Goal: Task Accomplishment & Management: Use online tool/utility

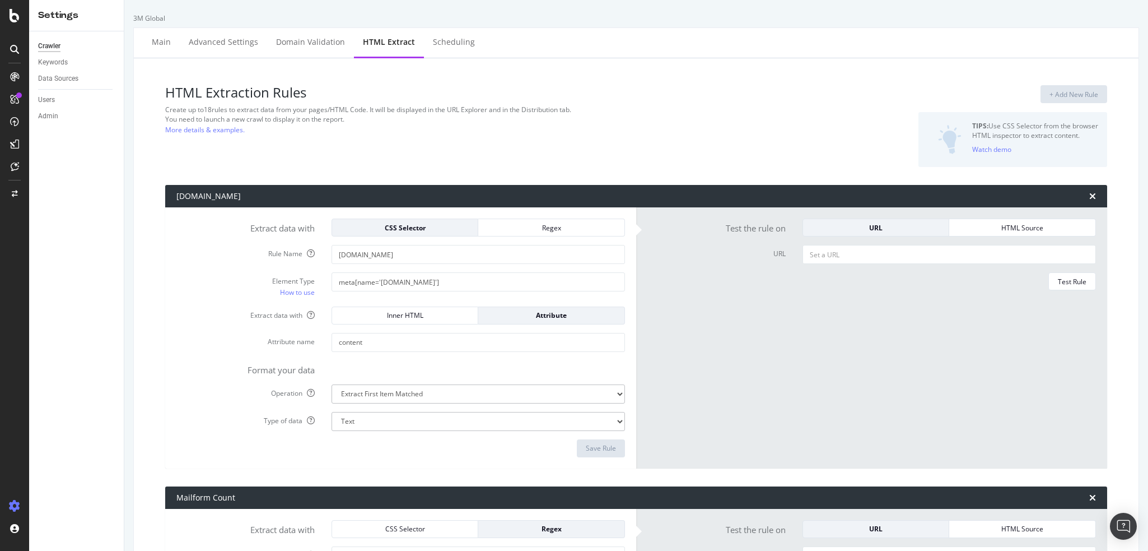
select select "count"
select select "list"
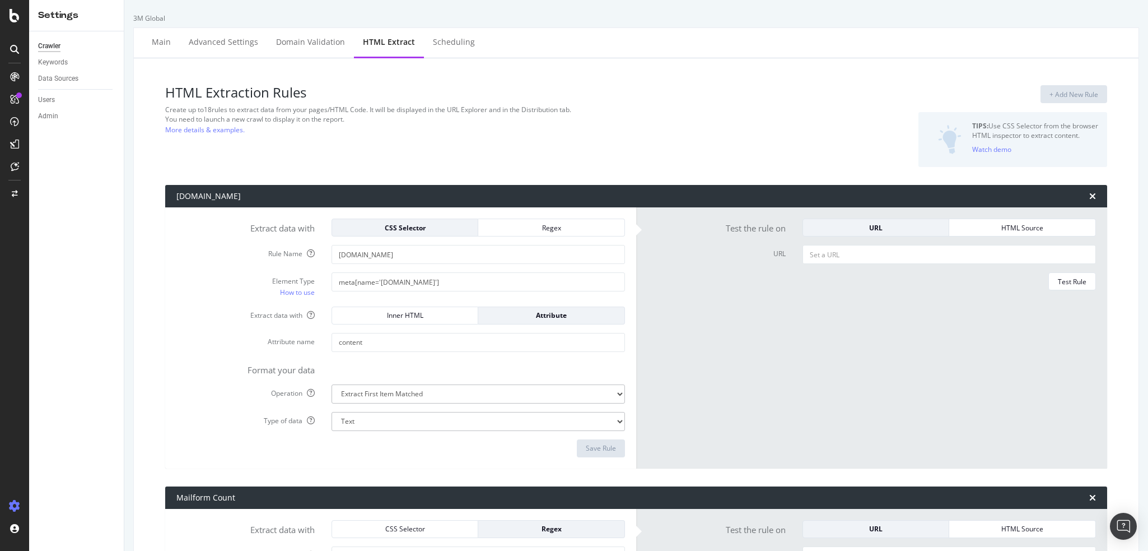
select select "count"
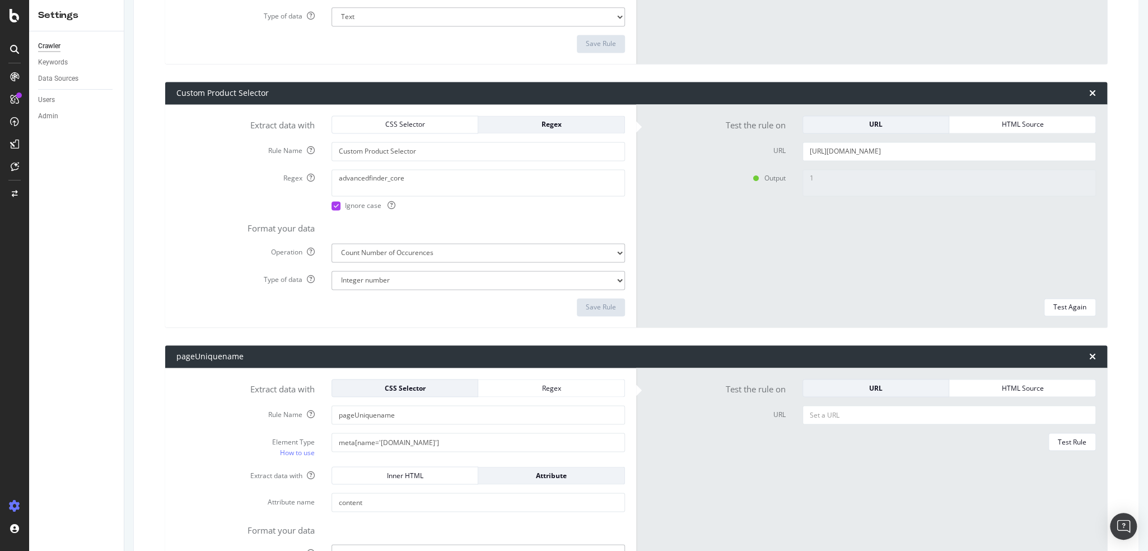
click at [193, 470] on label "Extract data with" at bounding box center [245, 472] width 155 height 13
click at [203, 398] on form "Extract data with CSS Selector Regex Rule Name pageUniquename Element Type How …" at bounding box center [400, 498] width 449 height 239
click at [64, 120] on div "SiteCrawler" at bounding box center [61, 123] width 40 height 11
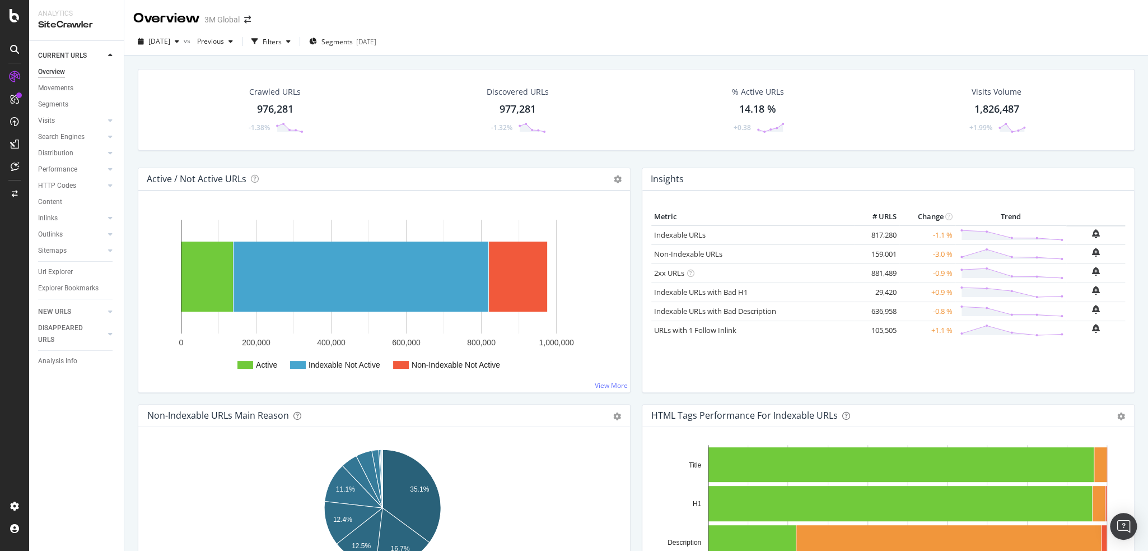
click at [658, 110] on div "% Active URLs 14.18 % +0.38" at bounding box center [758, 110] width 236 height 58
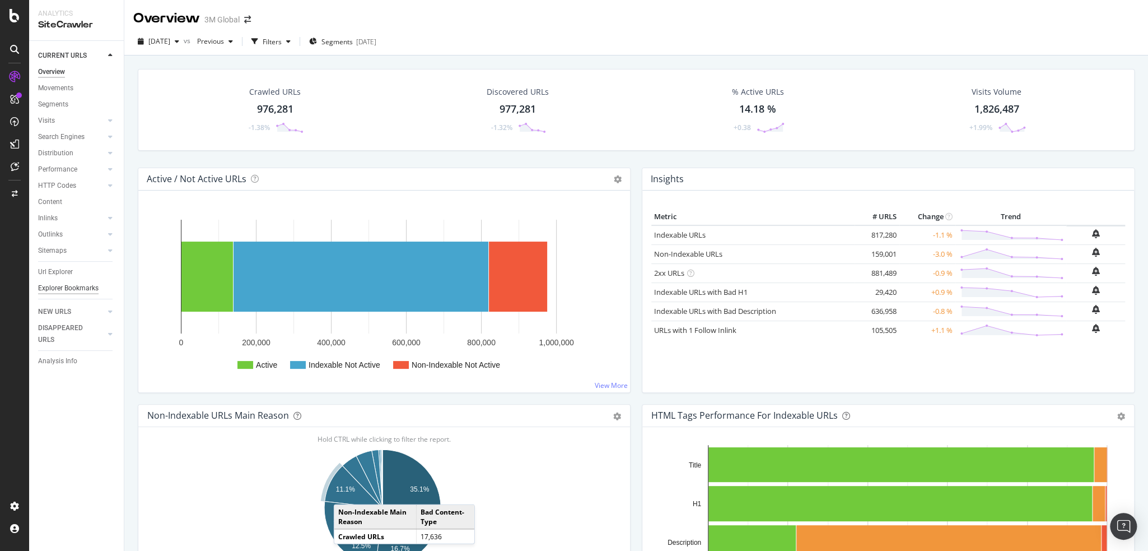
click at [60, 290] on div "Explorer Bookmarks" at bounding box center [68, 288] width 60 height 12
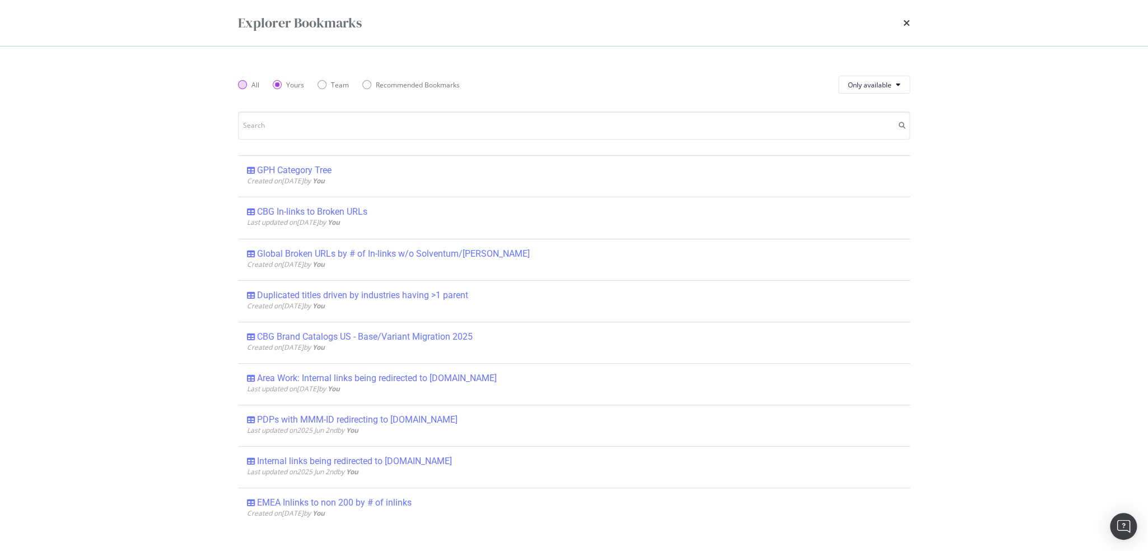
click at [250, 82] on div "All" at bounding box center [248, 85] width 21 height 10
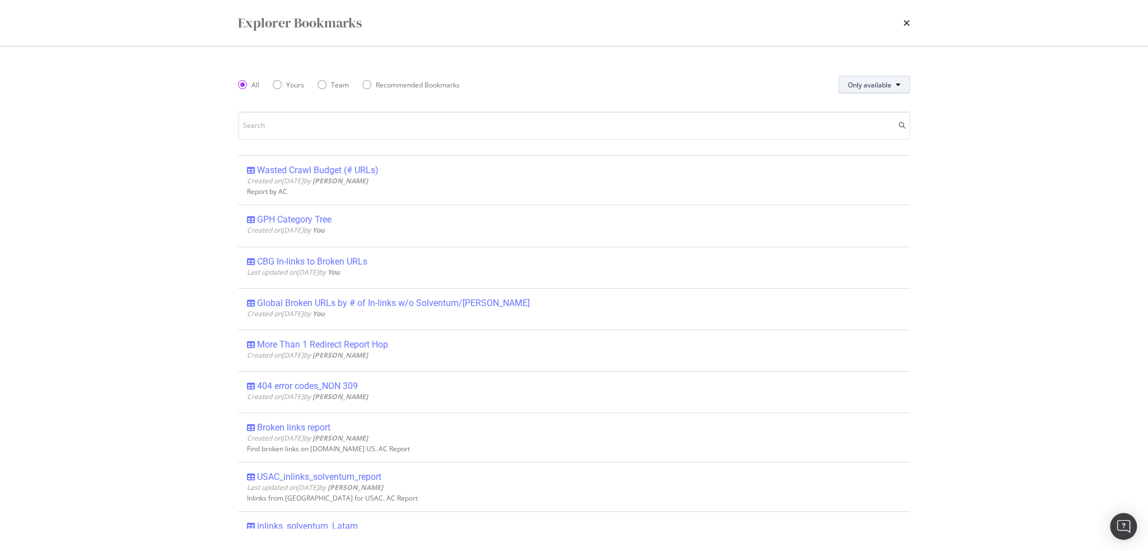
click at [892, 81] on span "Only available" at bounding box center [870, 85] width 44 height 10
click at [875, 114] on div "All" at bounding box center [871, 107] width 62 height 16
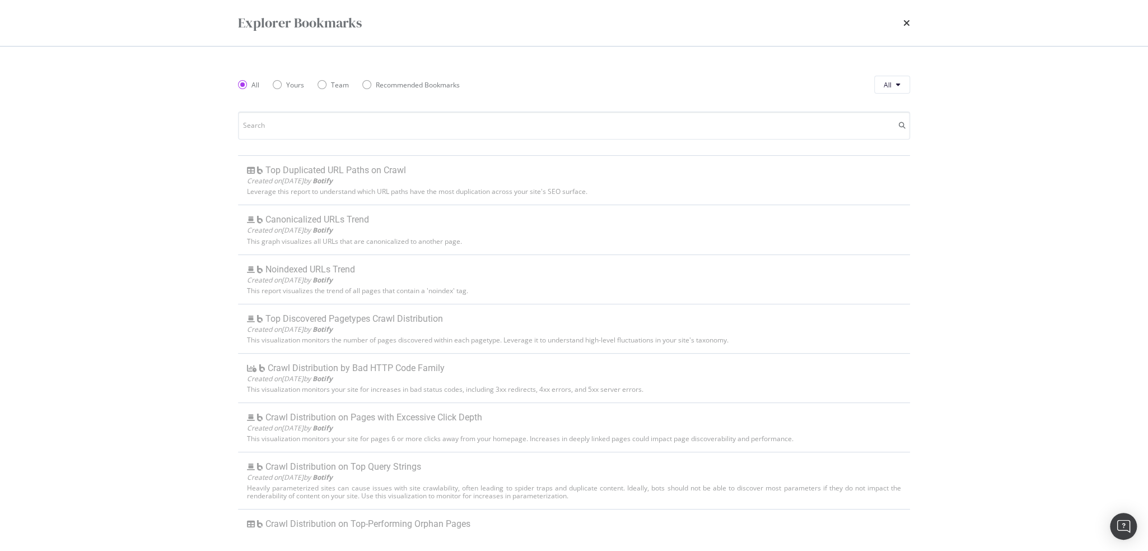
click at [288, 77] on div "All Yours Team Recommended Bookmarks" at bounding box center [355, 84] width 235 height 31
click at [264, 97] on div "All Yours Team Recommended Bookmarks" at bounding box center [355, 84] width 235 height 31
click at [284, 80] on div "Yours" at bounding box center [288, 85] width 31 height 10
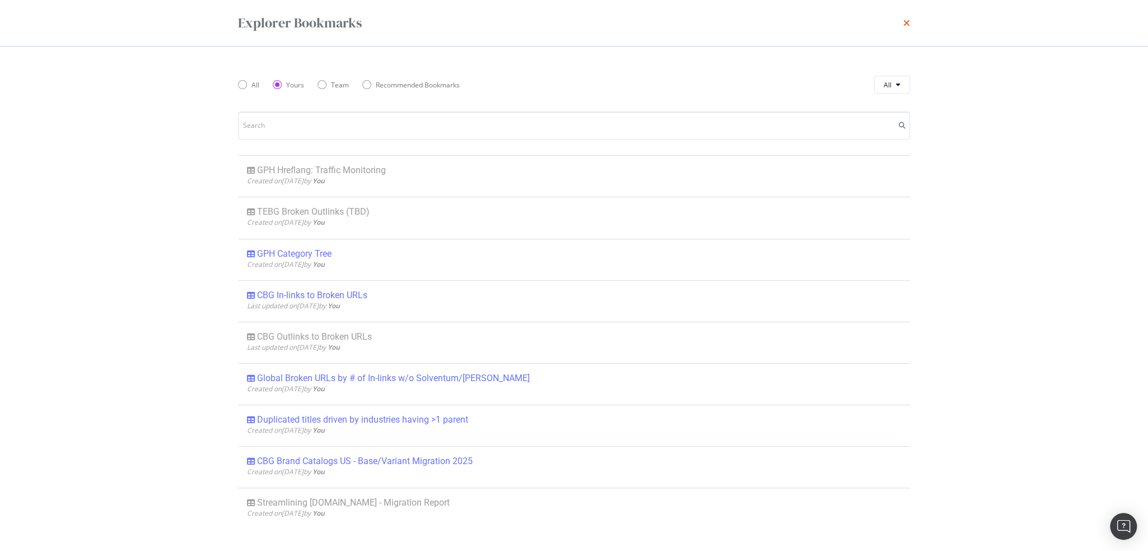
click at [906, 24] on icon "times" at bounding box center [906, 22] width 7 height 9
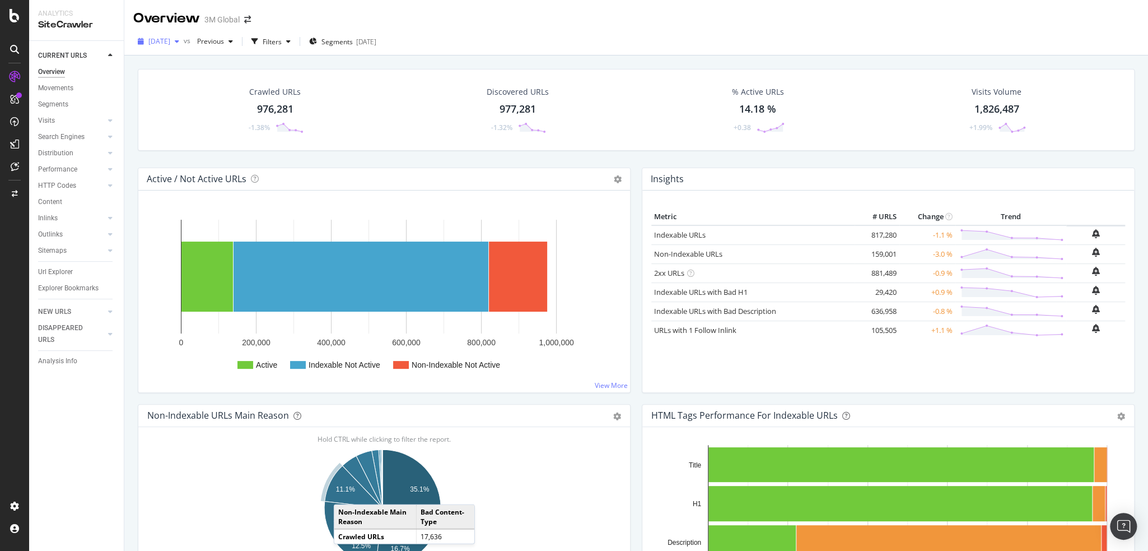
click at [170, 44] on span "[DATE]" at bounding box center [159, 41] width 22 height 10
click at [184, 101] on div "[DATE]" at bounding box center [180, 102] width 60 height 10
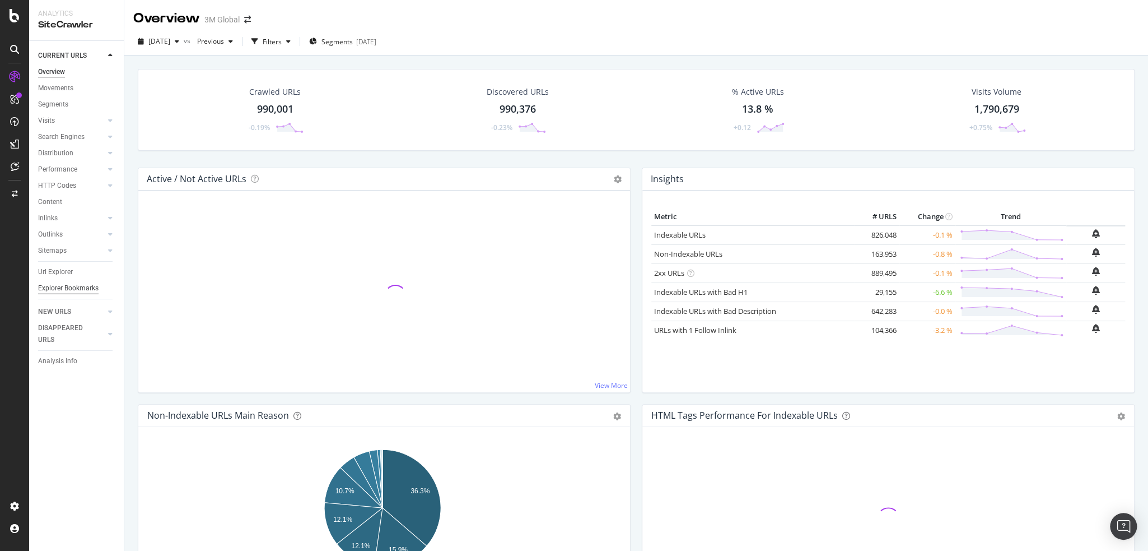
click at [76, 287] on div "Explorer Bookmarks" at bounding box center [68, 288] width 60 height 12
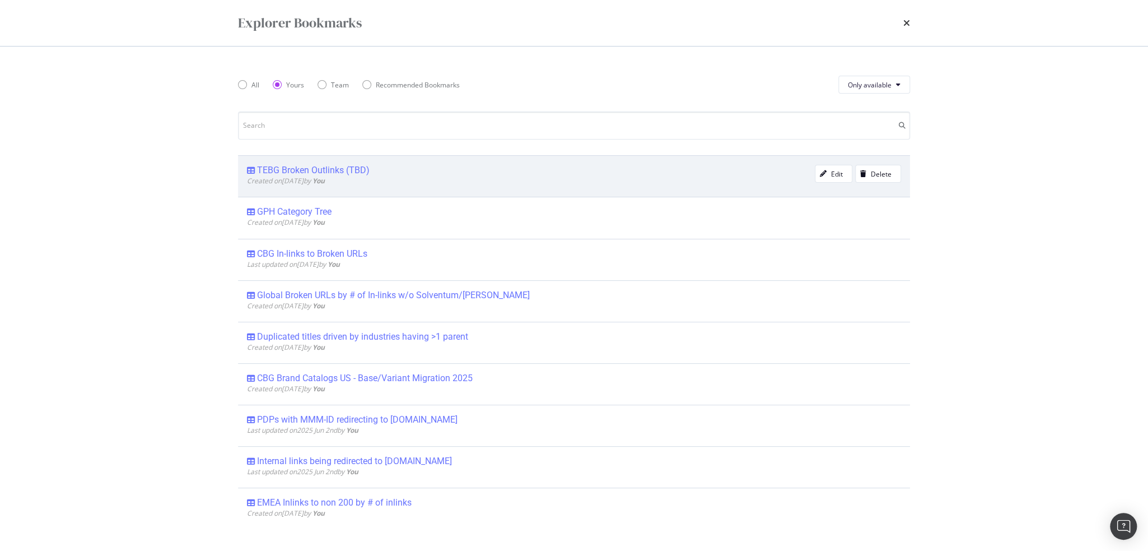
click at [302, 167] on div "TEBG Broken Outlinks (TBD)" at bounding box center [313, 170] width 113 height 11
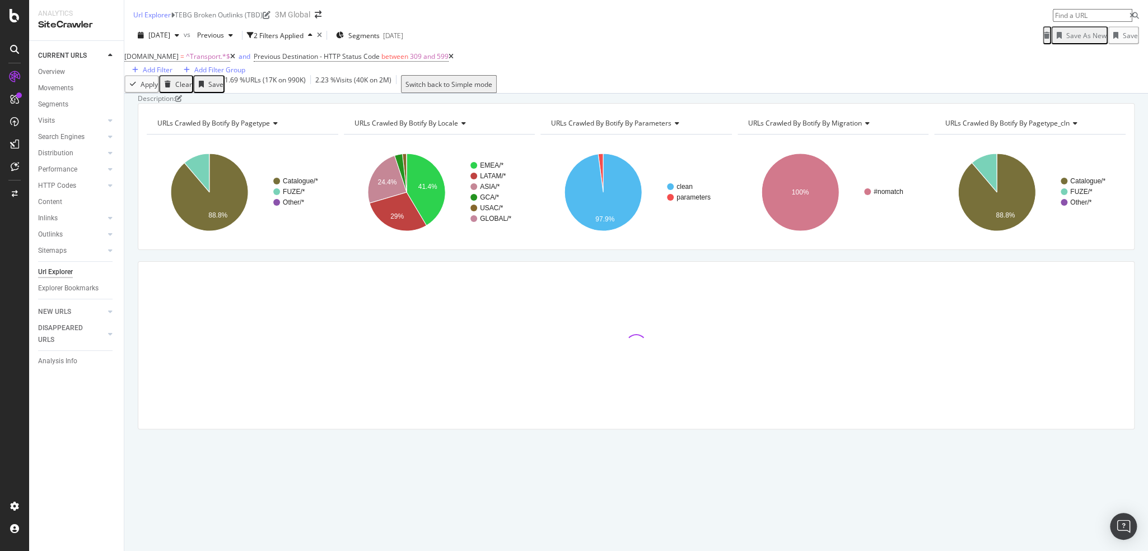
click at [487, 94] on div "Description: URLs Crawled By Botify By pagetype Chart (by Value) Table Expand E…" at bounding box center [636, 94] width 1024 height 0
click at [507, 94] on div "Description: URLs Crawled By Botify By pagetype Chart (by Value) Table Expand E…" at bounding box center [636, 94] width 1024 height 0
click at [586, 92] on div "Apply Clear Save 1.69 % URLs ( 17K on 990K ) 2.23 % Visits ( 40K on 2M ) Switch…" at bounding box center [636, 84] width 1024 height 18
click at [663, 68] on div "DCSext.Business = ^Transport.*$ and Previous Destination - HTTP Status Code bet…" at bounding box center [636, 62] width 1024 height 26
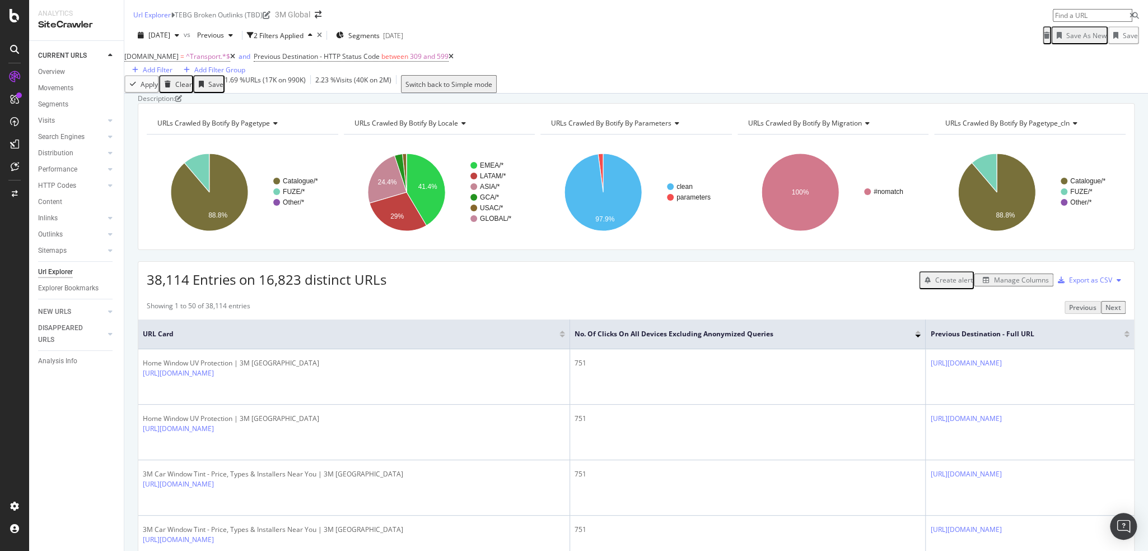
click at [712, 63] on div "DCSext.Business = ^Transport.*$ and Previous Destination - HTTP Status Code bet…" at bounding box center [636, 62] width 1024 height 26
click at [631, 289] on div "38,114 Entries on 16,823 distinct URLs Create alert Manage Columns Export as CSV" at bounding box center [636, 275] width 996 height 27
click at [291, 40] on div "2 Filters Applied" at bounding box center [279, 36] width 50 height 10
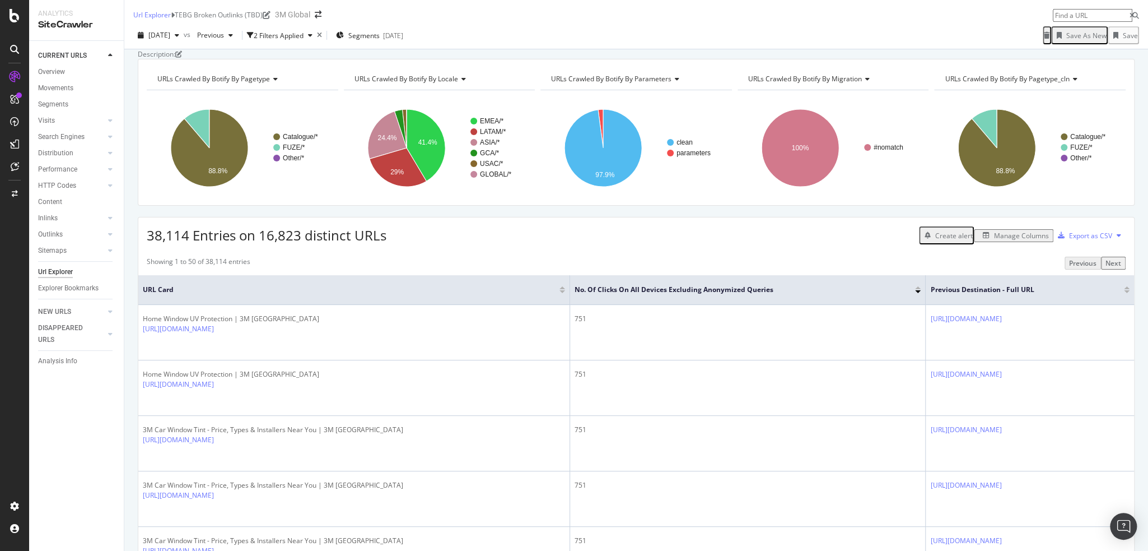
click at [64, 273] on div "Url Explorer" at bounding box center [55, 272] width 35 height 12
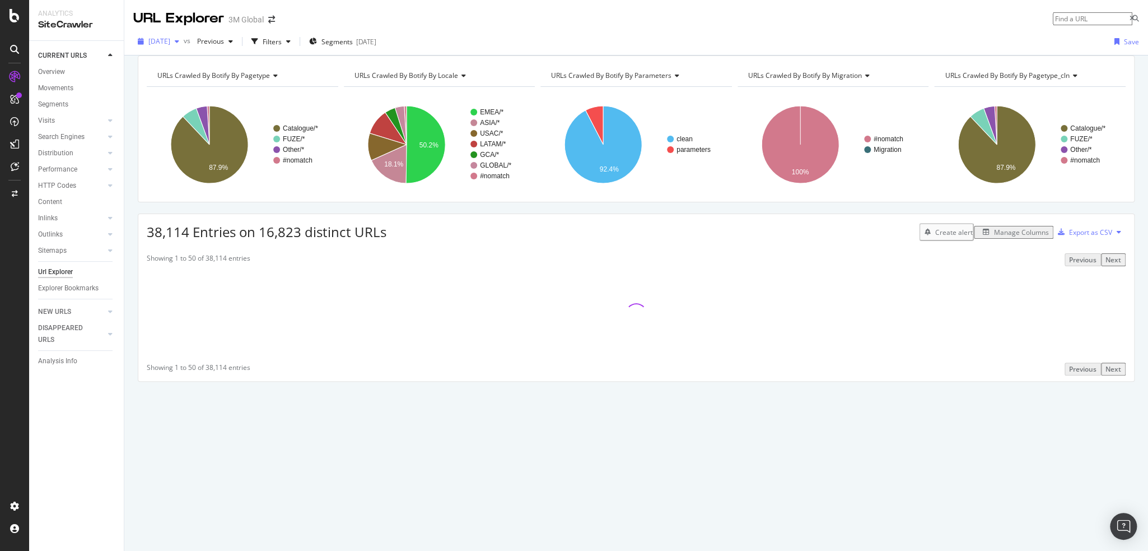
click at [170, 38] on span "[DATE]" at bounding box center [159, 41] width 22 height 10
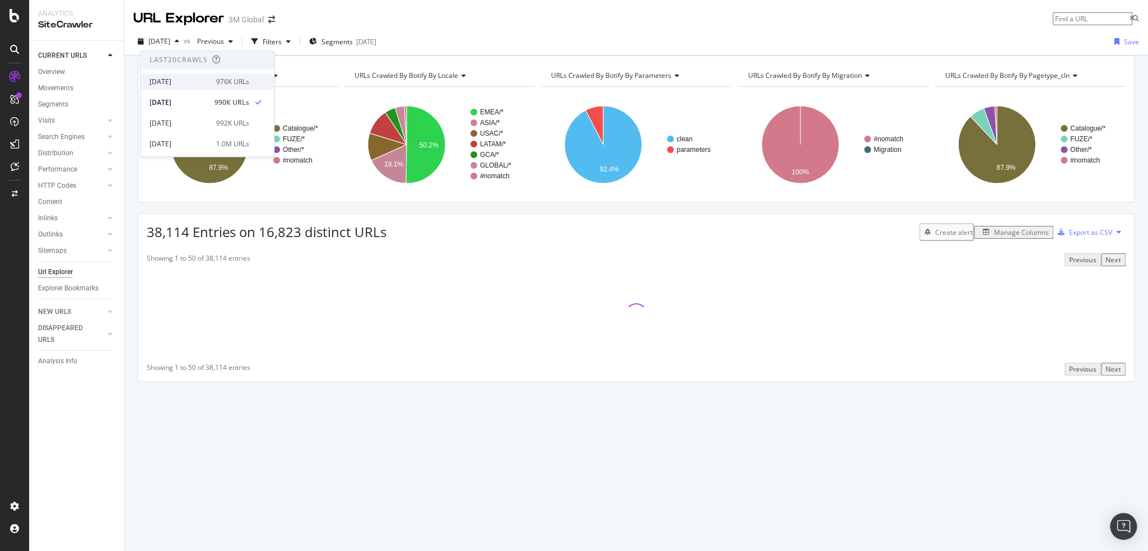
click at [183, 83] on div "[DATE]" at bounding box center [180, 82] width 60 height 10
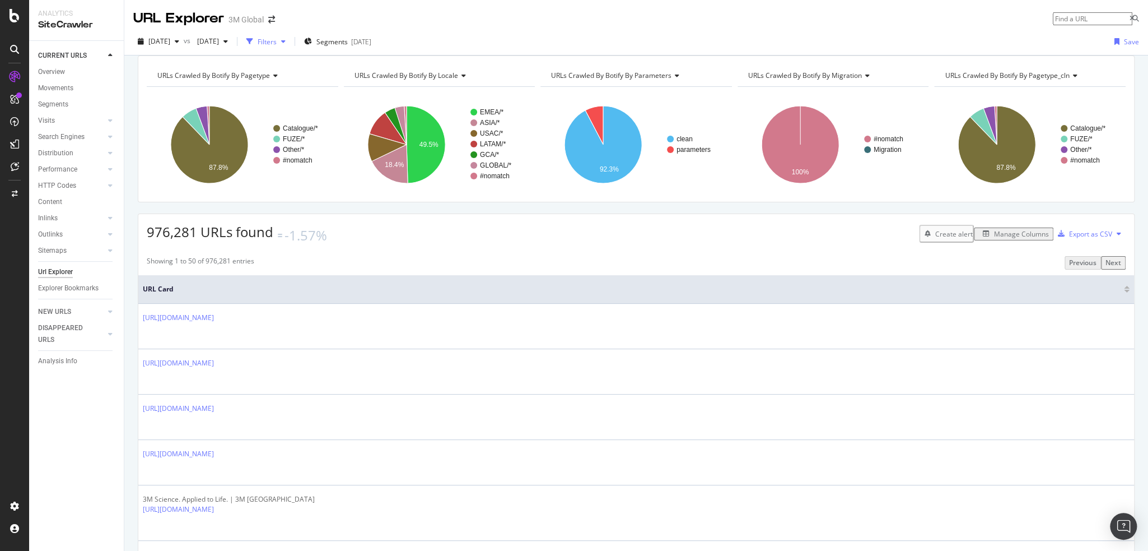
click at [277, 38] on div "Filters" at bounding box center [267, 42] width 19 height 10
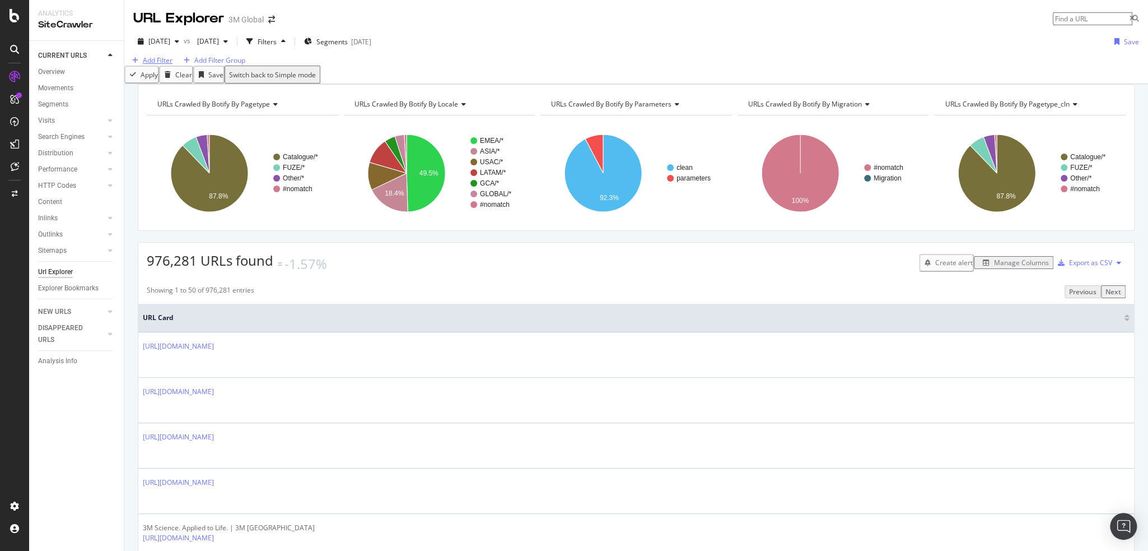
click at [161, 65] on div "Add Filter" at bounding box center [158, 60] width 30 height 10
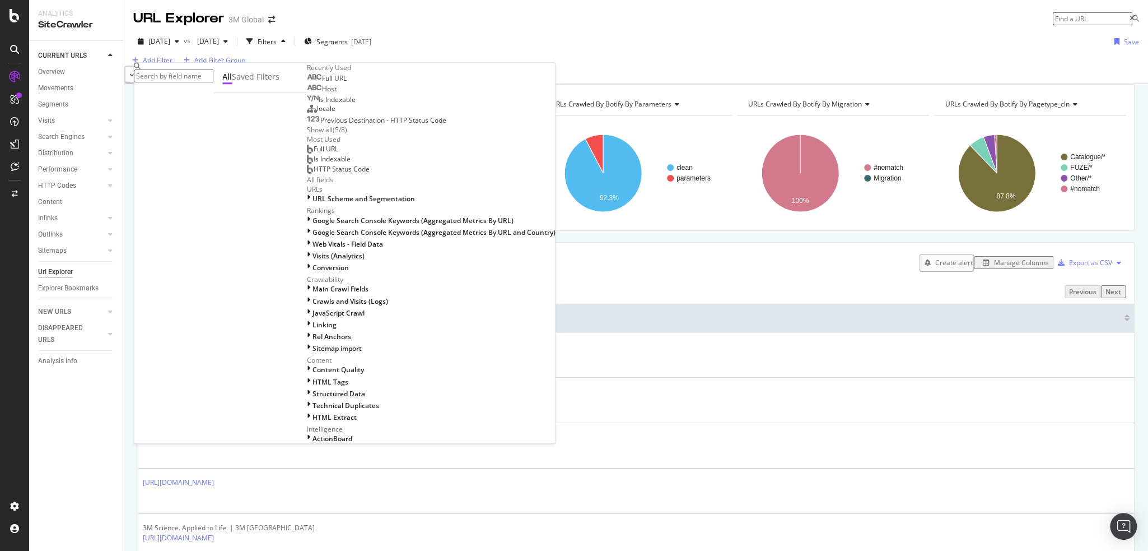
scroll to position [392, 0]
click at [306, 320] on div at bounding box center [309, 325] width 6 height 10
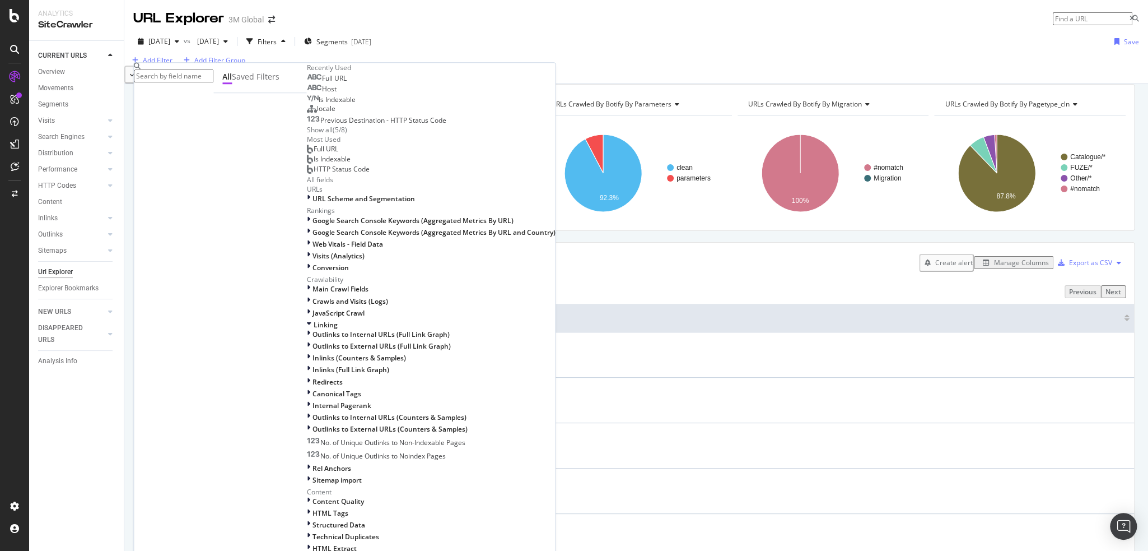
scroll to position [421, 0]
click at [306, 365] on icon at bounding box center [307, 370] width 3 height 10
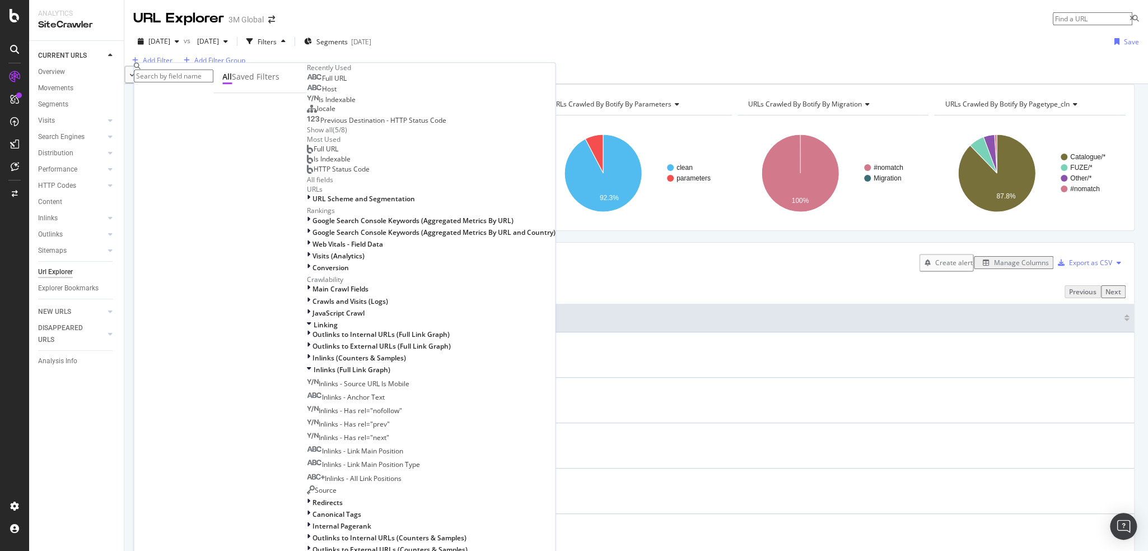
scroll to position [569, 0]
click at [306, 533] on div "Outlinks to Internal URLs (Counters & Samples)" at bounding box center [430, 538] width 249 height 10
click at [306, 329] on div at bounding box center [309, 334] width 6 height 10
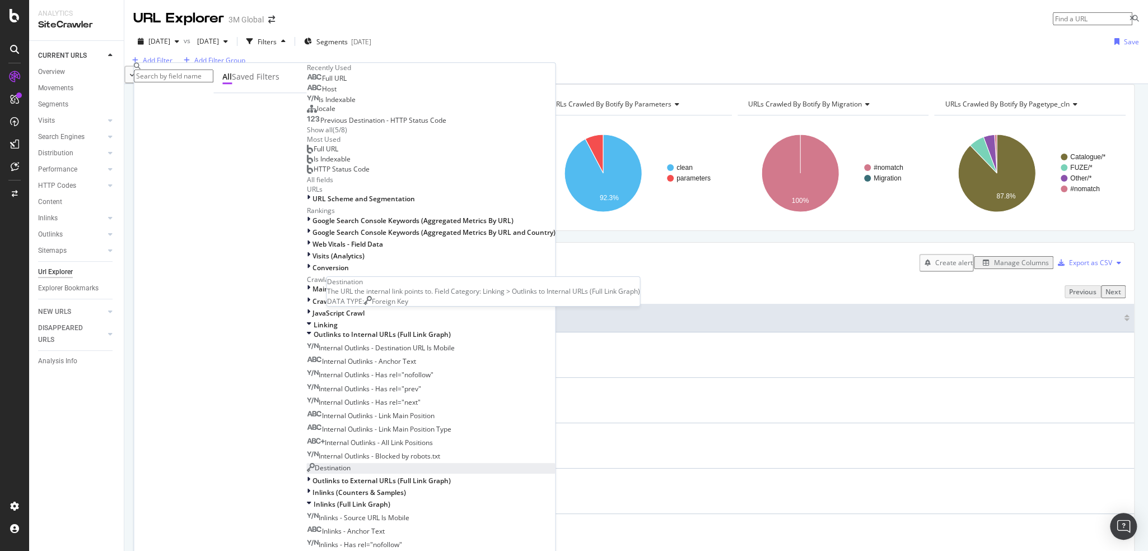
click at [314, 463] on span "Destination" at bounding box center [332, 468] width 36 height 10
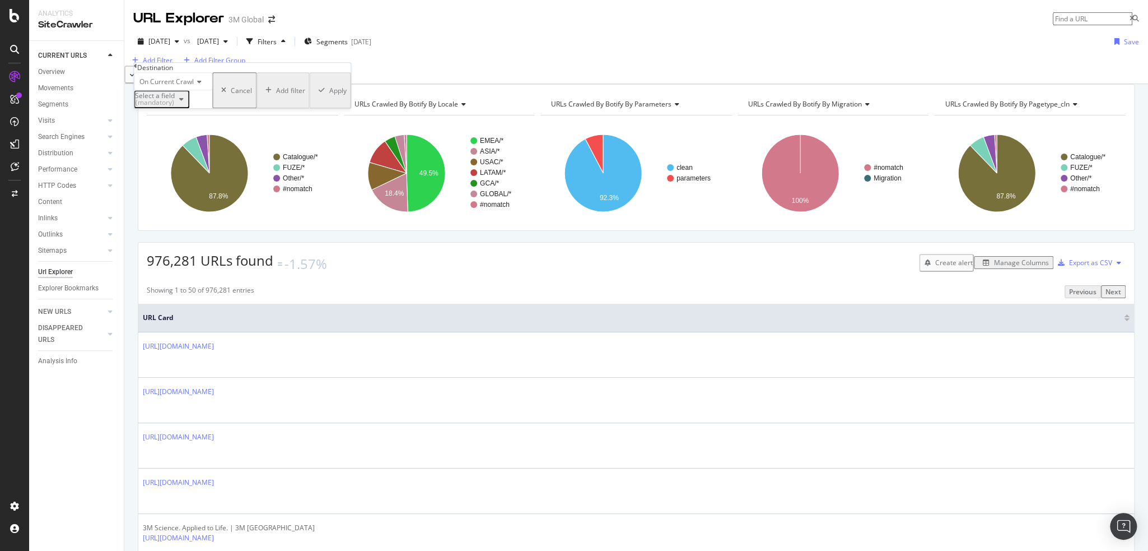
click at [175, 106] on div "(mandatory)" at bounding box center [155, 102] width 40 height 7
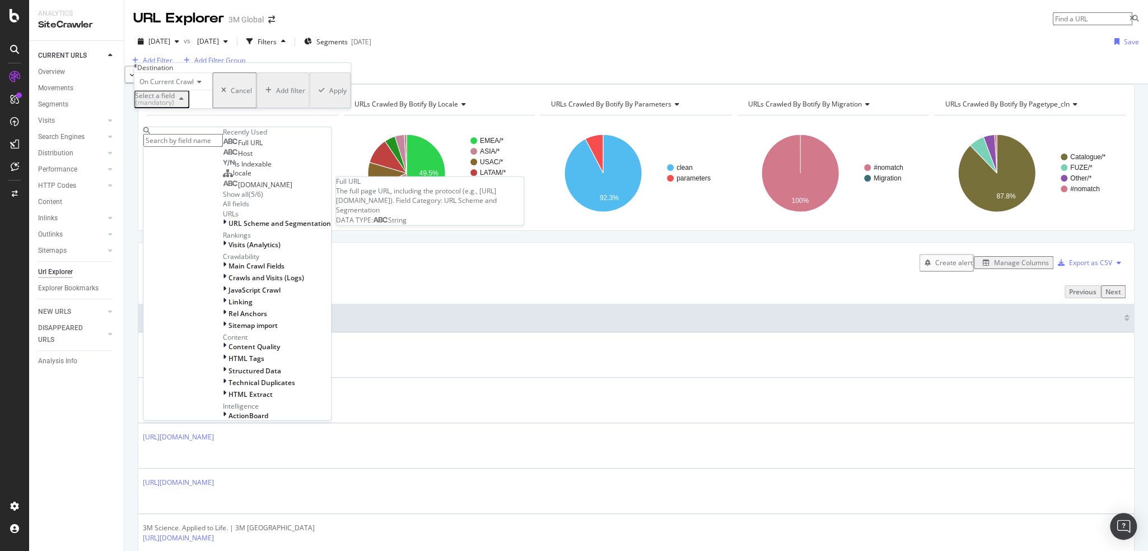
click at [223, 147] on div "Full URL" at bounding box center [243, 142] width 40 height 9
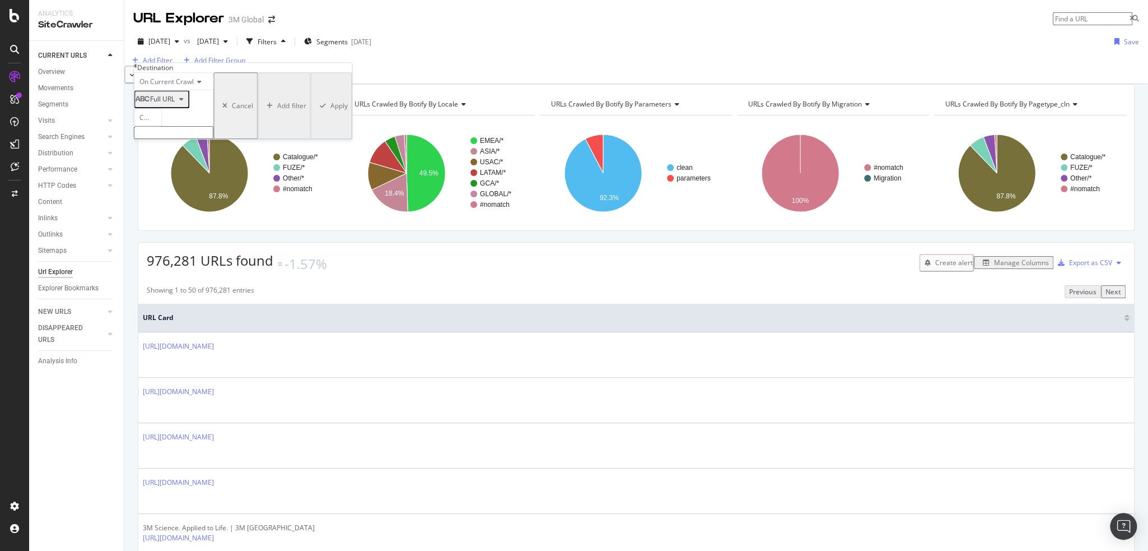
click at [175, 104] on span "Full URL" at bounding box center [162, 99] width 25 height 10
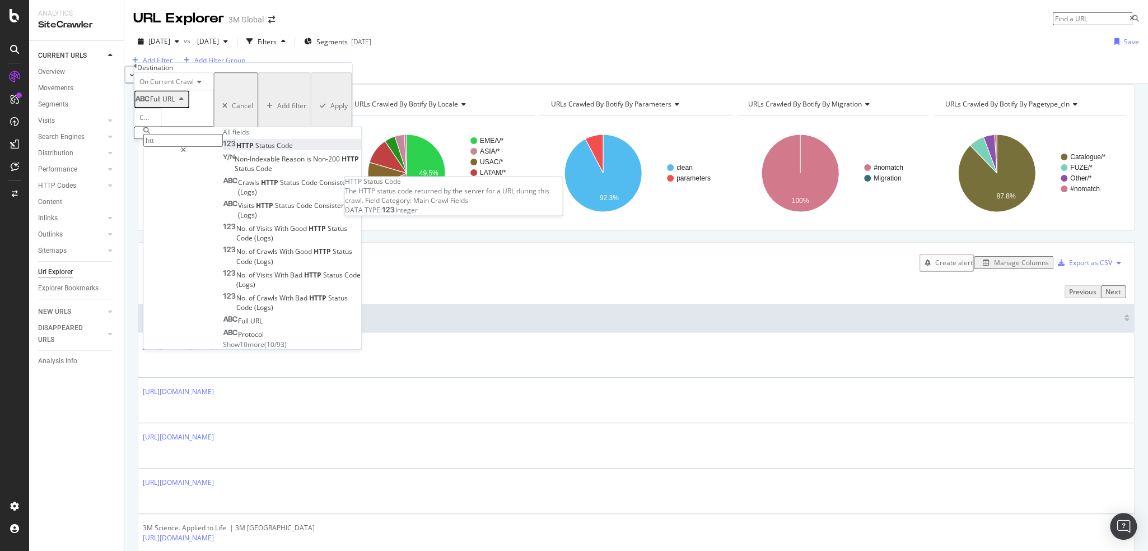
type input "htt"
click at [255, 150] on span "Status" at bounding box center [265, 146] width 21 height 10
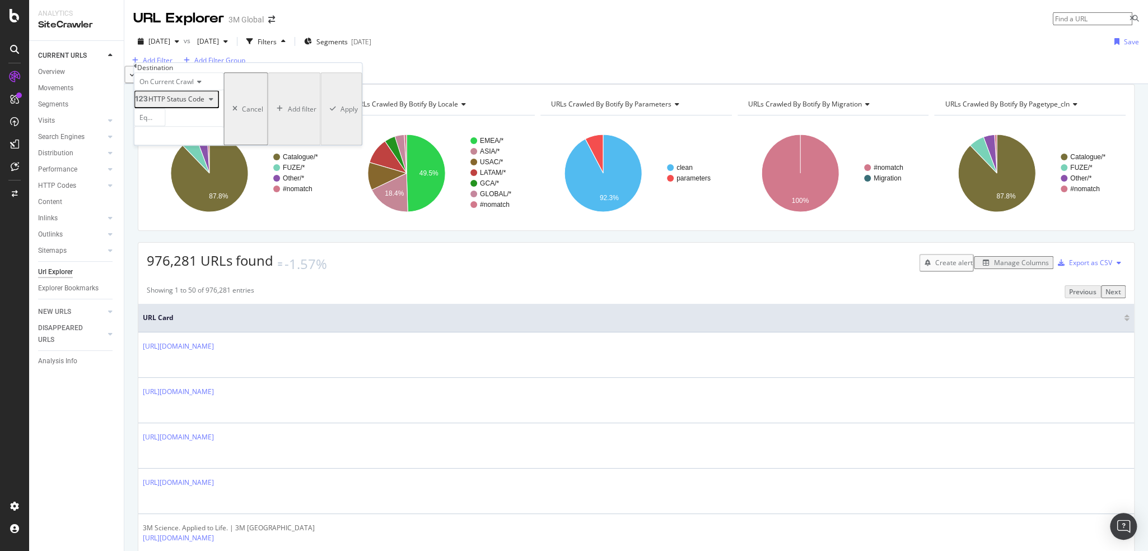
click at [164, 126] on div "Equal to" at bounding box center [149, 117] width 31 height 18
drag, startPoint x: 186, startPoint y: 247, endPoint x: 152, endPoint y: 237, distance: 35.1
click at [165, 303] on div "Between" at bounding box center [149, 309] width 30 height 12
drag, startPoint x: 190, startPoint y: 161, endPoint x: 112, endPoint y: 165, distance: 77.9
click at [112, 165] on body "Analytics SiteCrawler CURRENT URLS Overview Movements Segments Visits Analysis …" at bounding box center [574, 275] width 1148 height 551
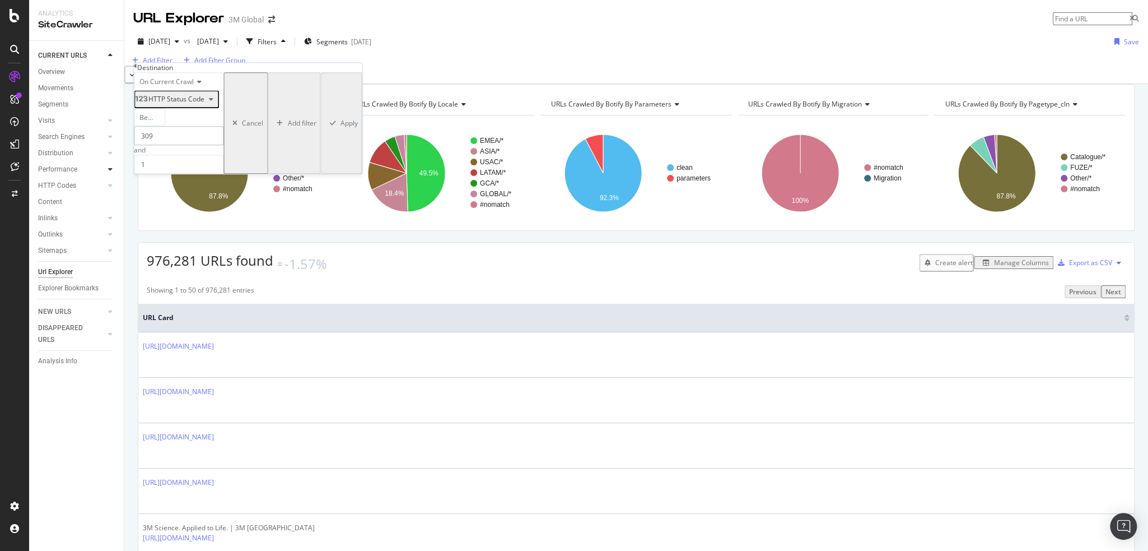
type input "309"
type input "599"
click at [339, 128] on div "Apply" at bounding box center [347, 123] width 17 height 10
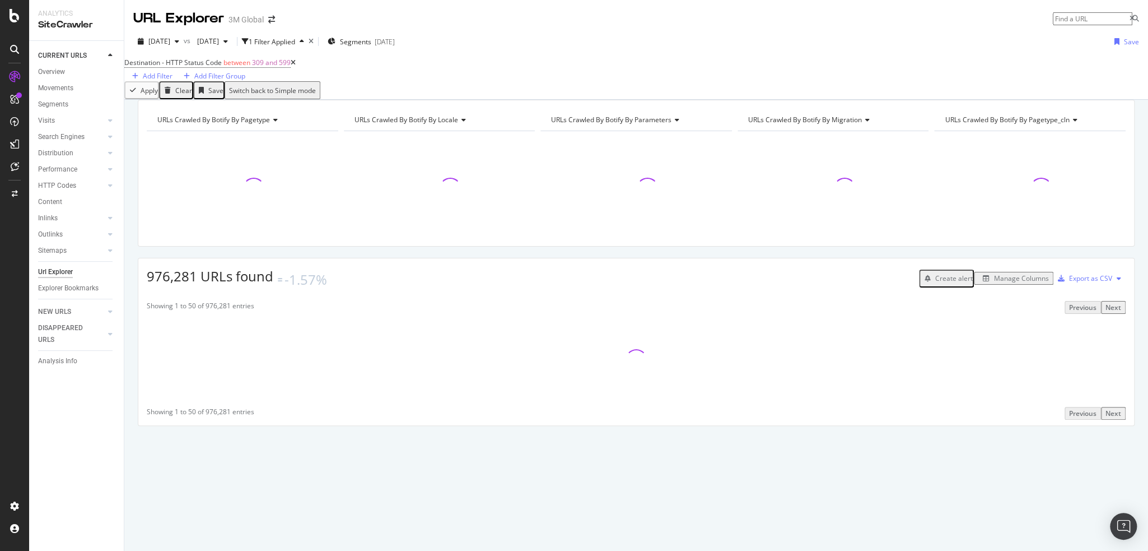
click at [535, 91] on div "Apply Clear Save Switch back to Simple mode" at bounding box center [636, 90] width 1024 height 18
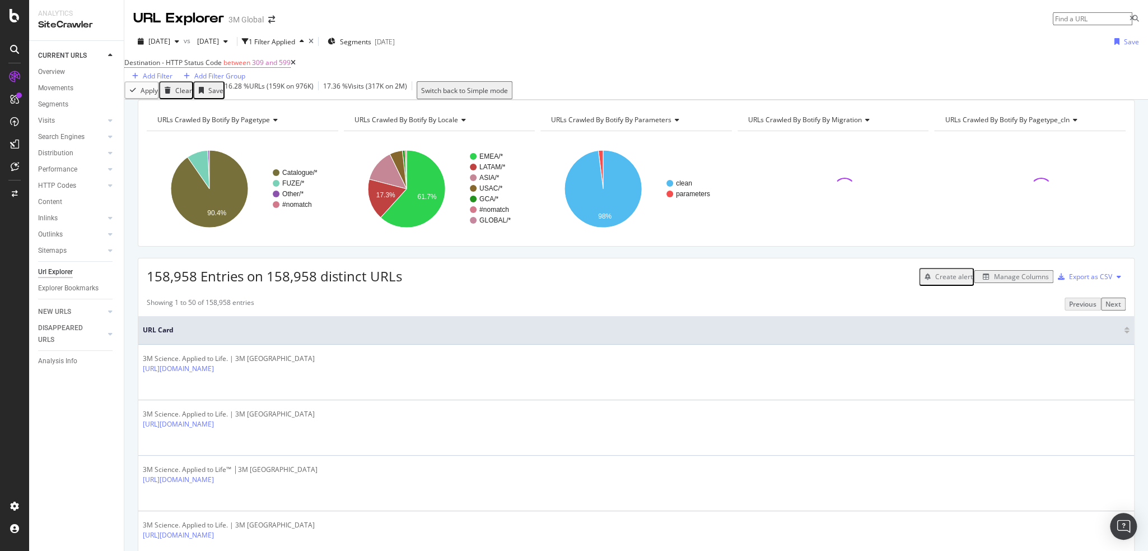
click at [479, 71] on div "Destination - HTTP Status Code between 309 and 599 Add Filter Add Filter Group" at bounding box center [636, 68] width 1024 height 26
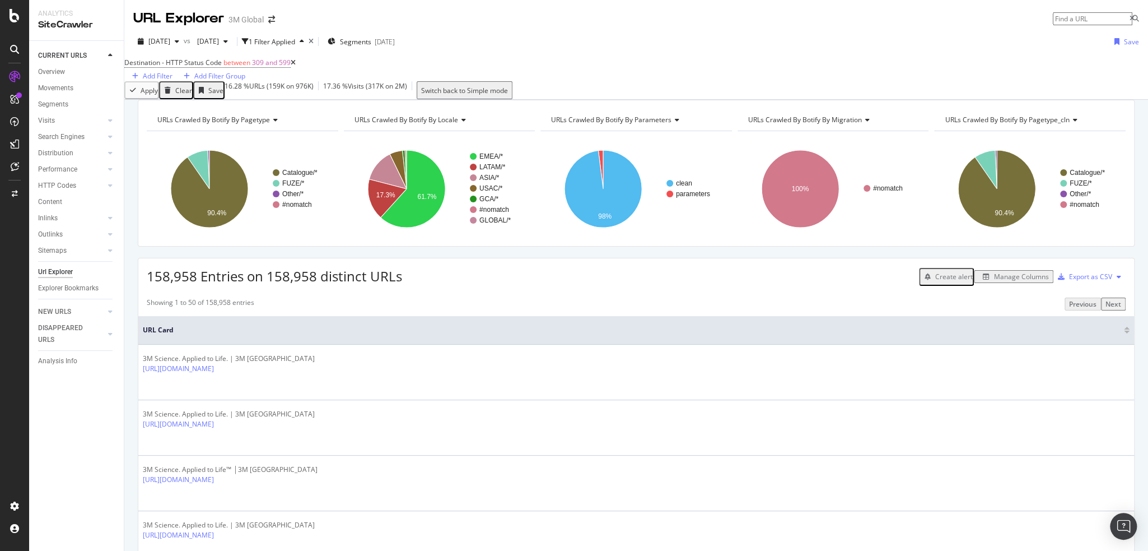
click at [1000, 281] on div "Manage Columns" at bounding box center [1021, 277] width 55 height 10
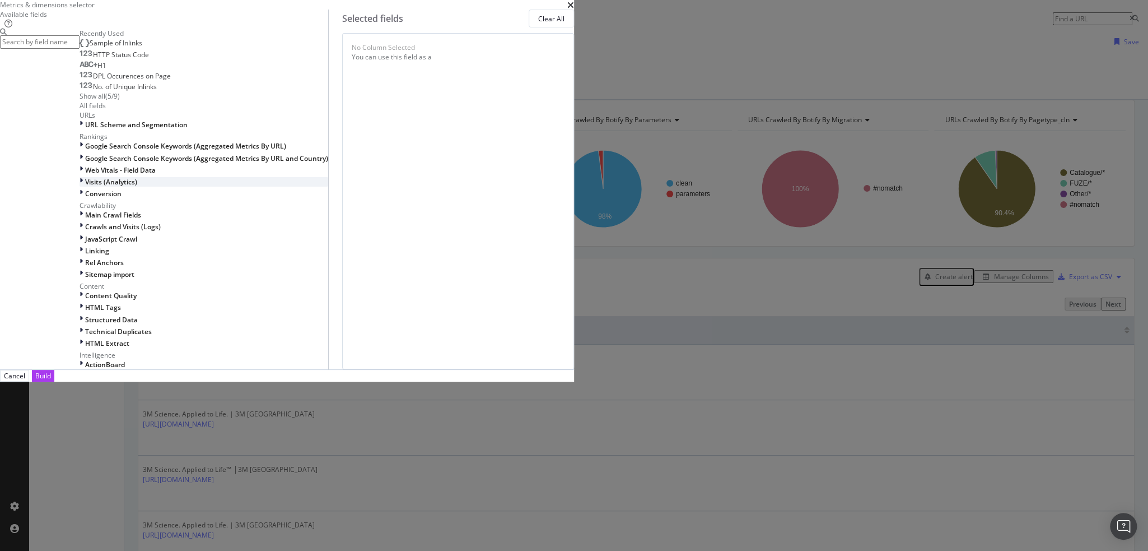
scroll to position [261, 0]
click at [85, 253] on div "modal" at bounding box center [83, 251] width 6 height 10
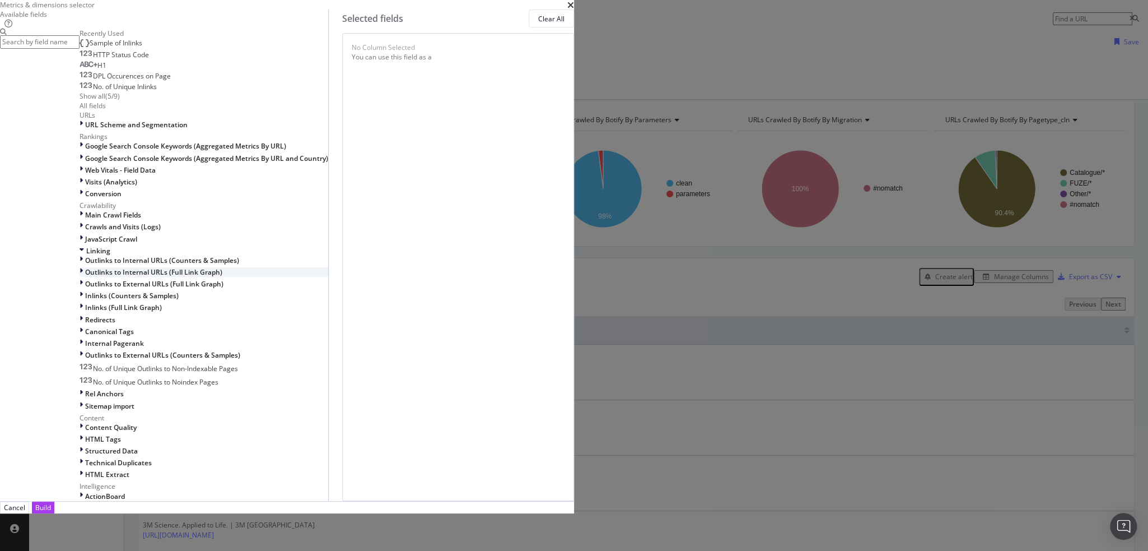
click at [85, 277] on div "modal" at bounding box center [83, 272] width 6 height 10
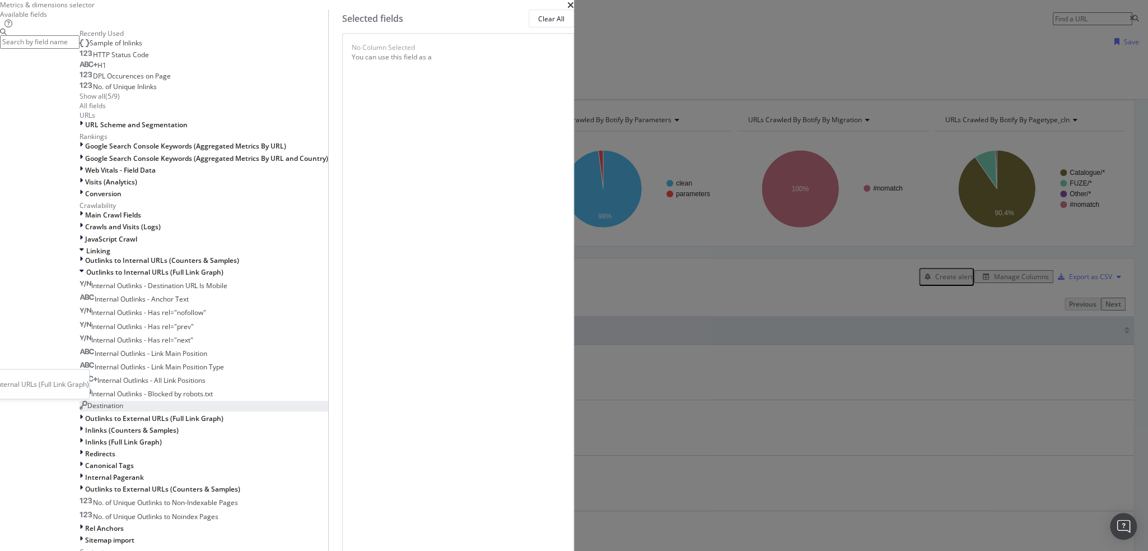
click at [123, 410] on span "Destination" at bounding box center [105, 405] width 36 height 10
click at [448, 59] on div "(mandatory)" at bounding box center [428, 54] width 40 height 10
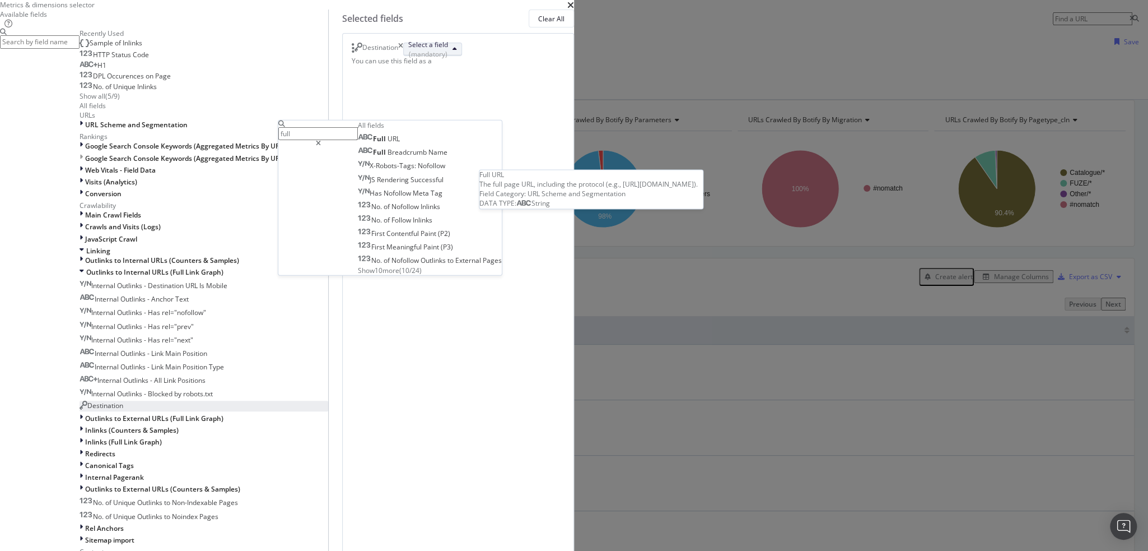
type input "full"
click at [400, 143] on span "Full URL" at bounding box center [379, 139] width 42 height 10
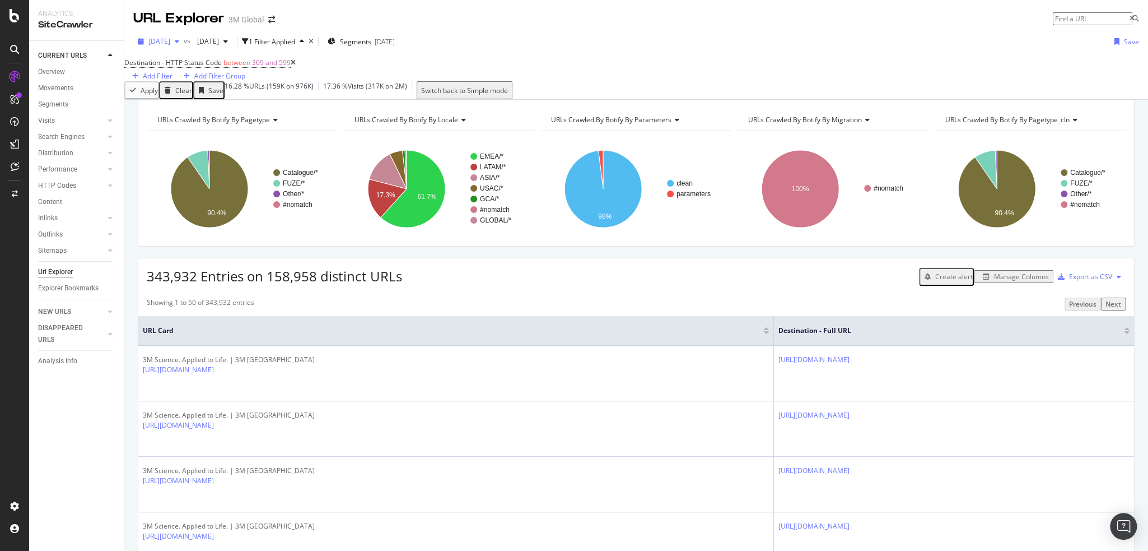
click at [170, 40] on span "[DATE]" at bounding box center [159, 41] width 22 height 10
click at [173, 114] on div "[DATE]" at bounding box center [180, 117] width 60 height 10
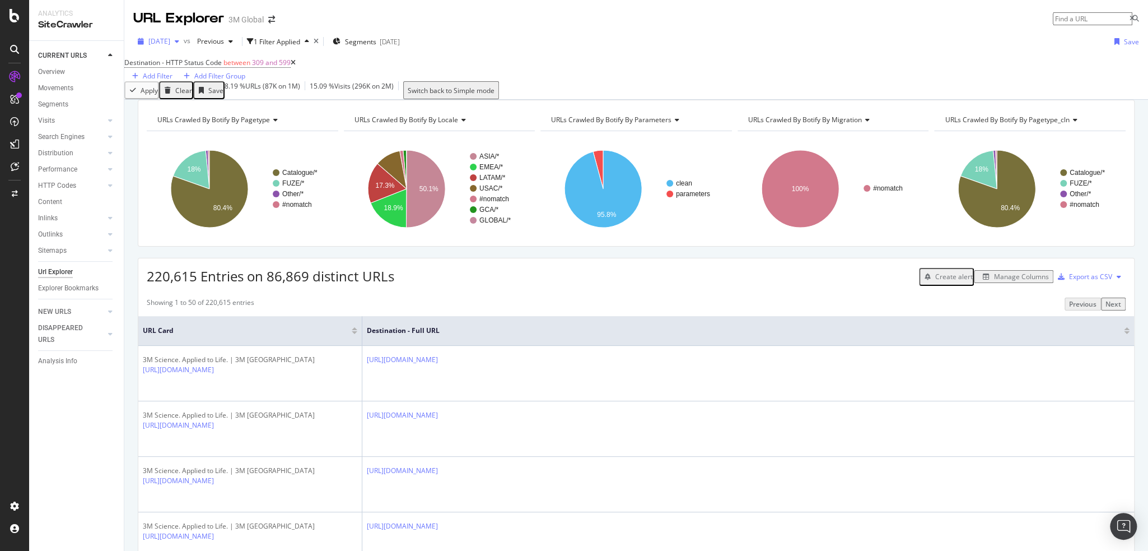
click at [170, 38] on span "[DATE]" at bounding box center [159, 41] width 22 height 10
click at [180, 80] on div "[DATE]" at bounding box center [180, 82] width 60 height 10
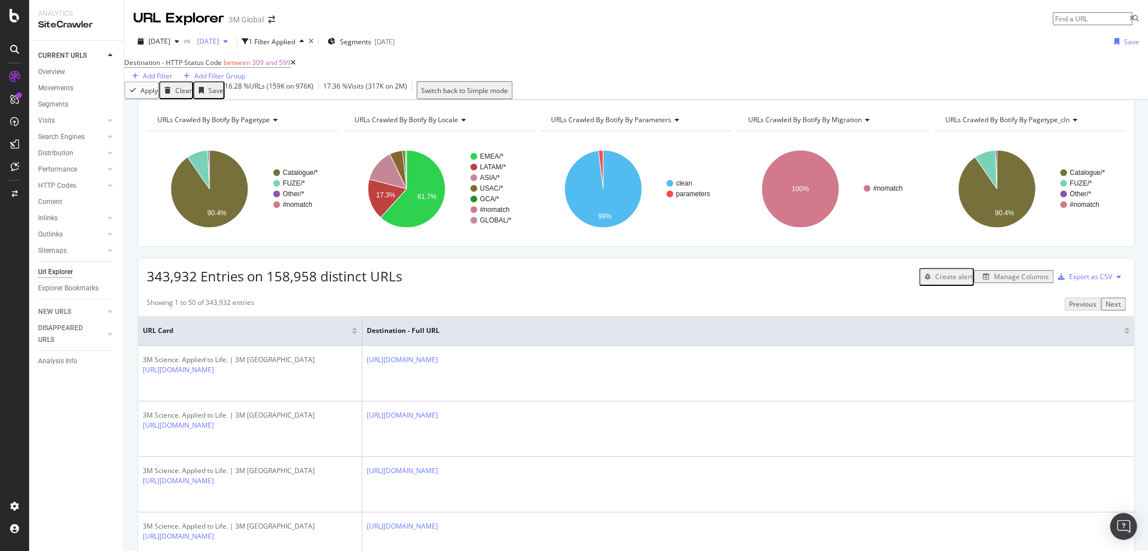
click at [219, 45] on span "2025 Jul. 20th" at bounding box center [206, 41] width 26 height 10
click at [628, 45] on div "2025 Sep. 21st vs 2025 Jul. 20th 1 Filter Applied Segments 2025-08-12 Save" at bounding box center [636, 43] width 1024 height 22
click at [625, 310] on div "Showing 1 to 50 of 343,932 entries Previous Next" at bounding box center [636, 303] width 996 height 13
click at [606, 67] on div "Destination - HTTP Status Code between 309 and 599 Add Filter Add Filter Group" at bounding box center [636, 68] width 1024 height 26
click at [590, 49] on div "2025 Sep. 21st vs 2025 Jul. 20th 1 Filter Applied Segments 2025-08-12 Save" at bounding box center [636, 43] width 1024 height 22
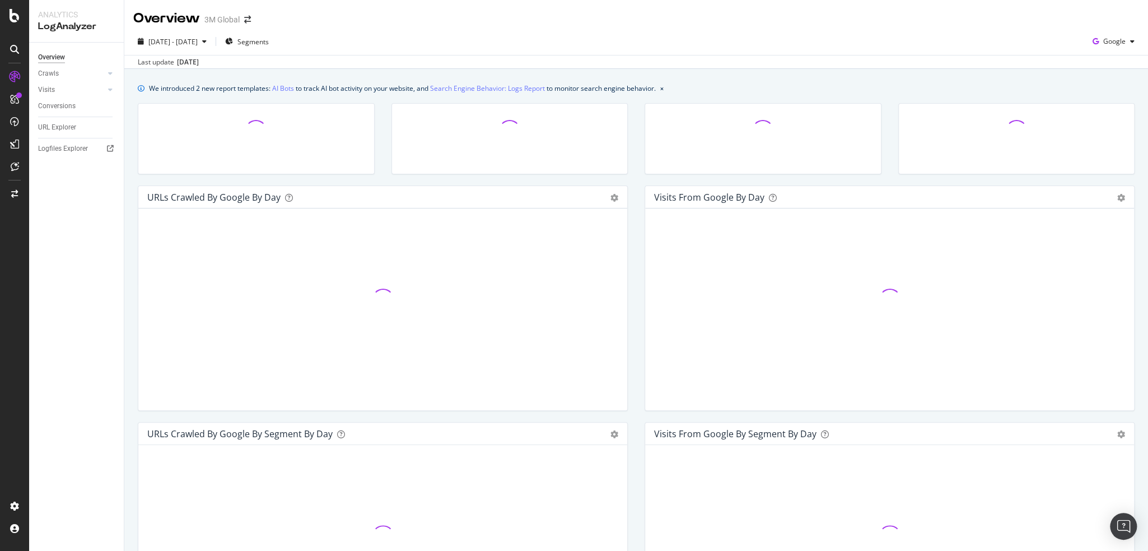
click at [777, 29] on div "[DATE] - [DATE] Segments Google Last update [DATE]" at bounding box center [636, 48] width 1024 height 41
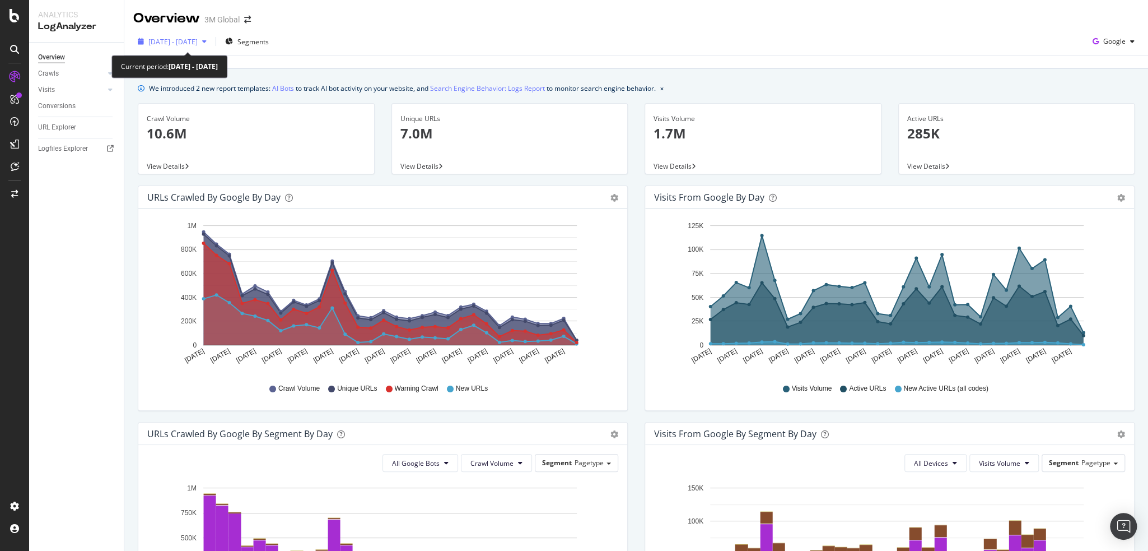
click at [198, 40] on span "[DATE] - [DATE]" at bounding box center [172, 42] width 49 height 10
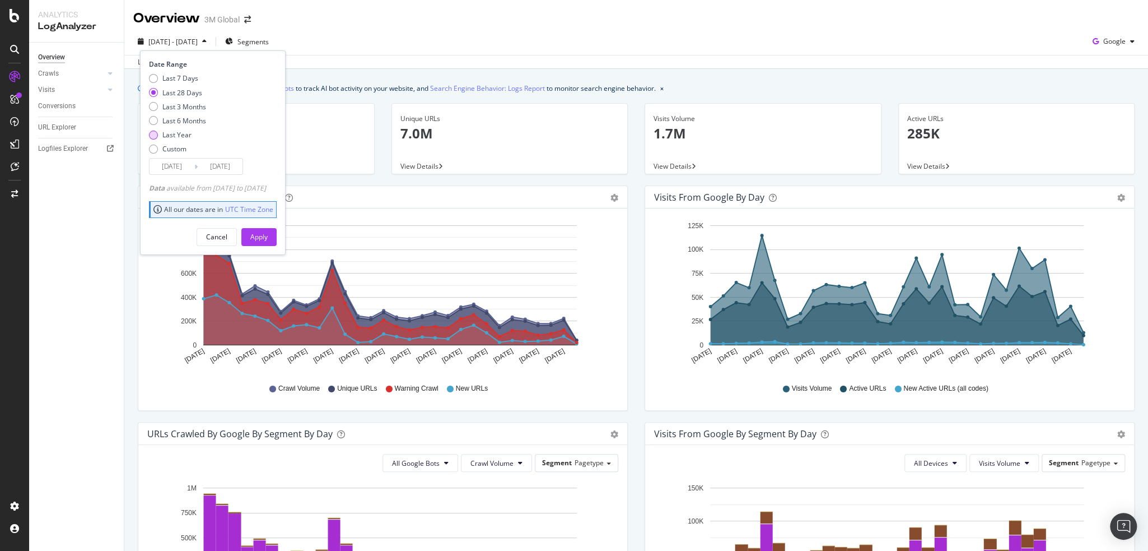
click at [179, 134] on div "Last Year" at bounding box center [176, 135] width 29 height 10
type input "[DATE]"
click at [268, 238] on div "Apply" at bounding box center [258, 237] width 17 height 10
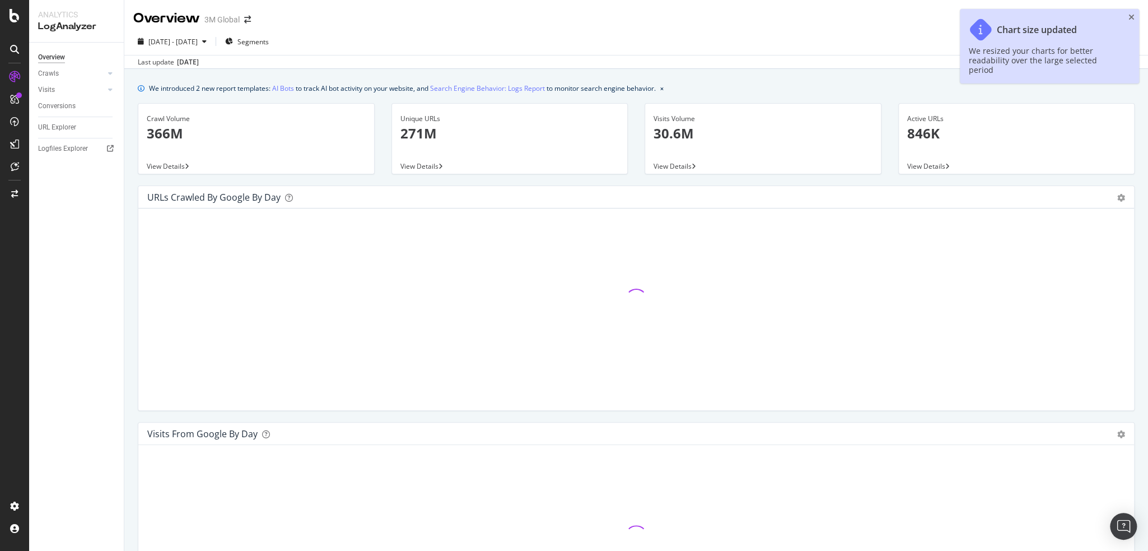
click at [663, 57] on div "Last update [DATE]" at bounding box center [636, 61] width 1024 height 13
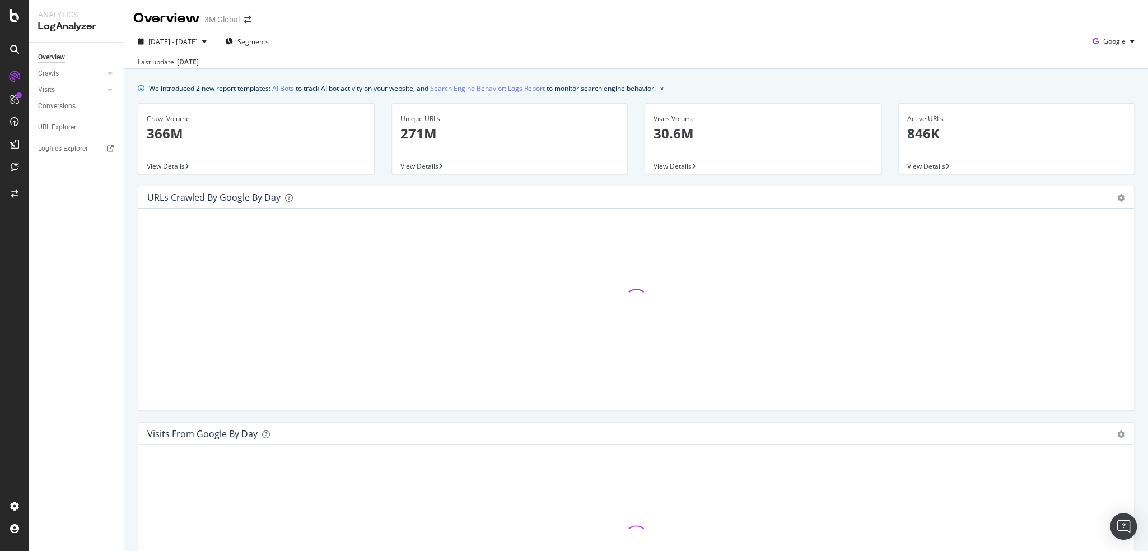
click at [790, 30] on div "[DATE] - [DATE] Segments Google Last update [DATE]" at bounding box center [636, 48] width 1024 height 41
click at [696, 31] on div "[DATE] - [DATE] Segments Google Last update [DATE]" at bounding box center [636, 48] width 1024 height 41
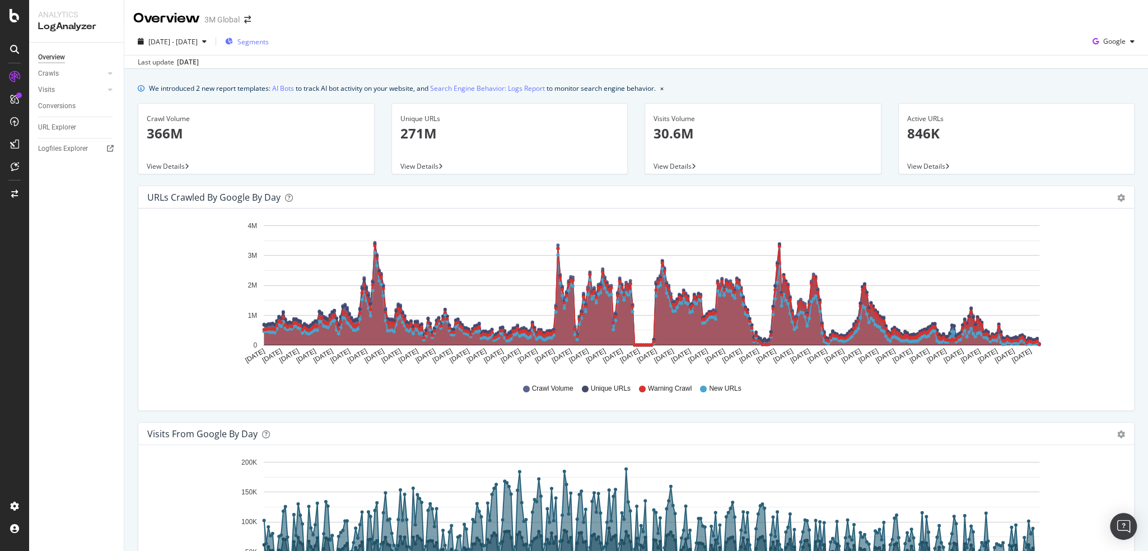
click at [269, 38] on span "Segments" at bounding box center [252, 42] width 31 height 10
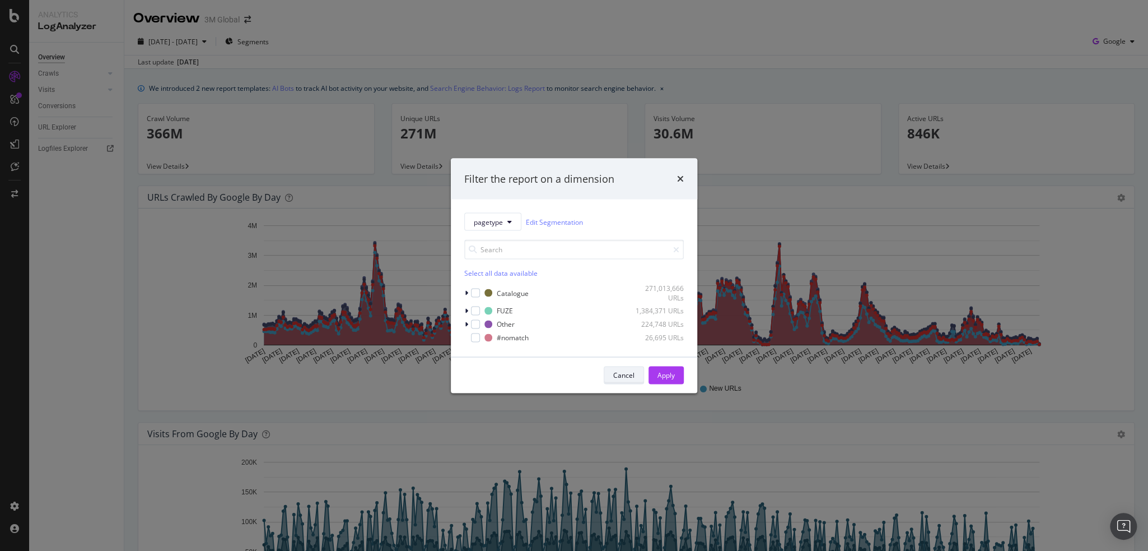
click at [626, 372] on div "Cancel" at bounding box center [623, 375] width 21 height 10
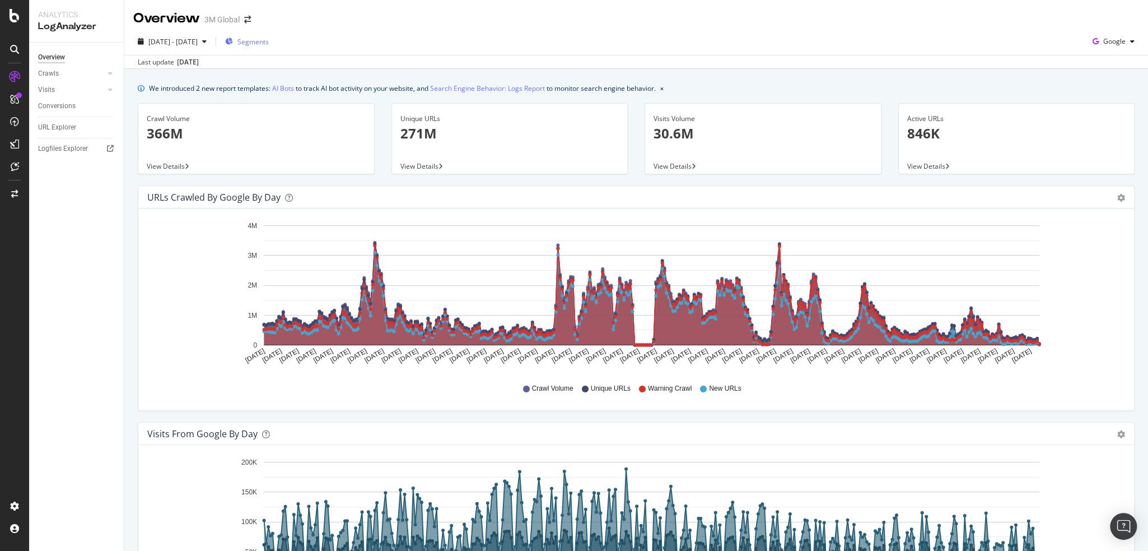
click at [269, 44] on div "Segments" at bounding box center [247, 42] width 44 height 10
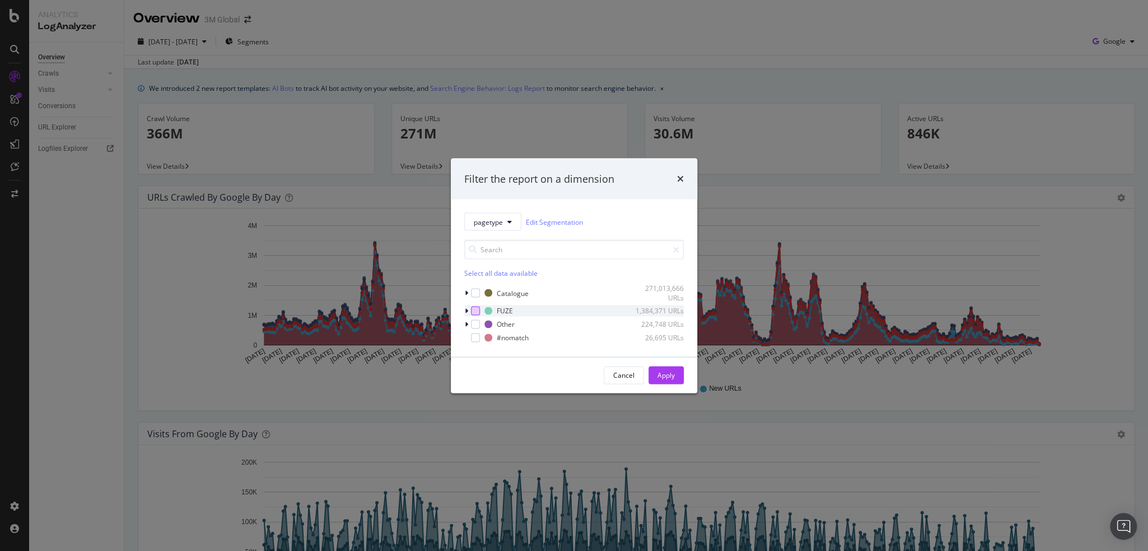
drag, startPoint x: 473, startPoint y: 291, endPoint x: 474, endPoint y: 310, distance: 19.6
click at [474, 292] on div "modal" at bounding box center [475, 292] width 9 height 9
click at [474, 311] on div "modal" at bounding box center [475, 310] width 9 height 9
click at [475, 321] on div "modal" at bounding box center [475, 323] width 9 height 9
click at [475, 344] on div "pagetype Edit Segmentation Select all data available Catalogue 271,013,666 URLs…" at bounding box center [574, 277] width 246 height 157
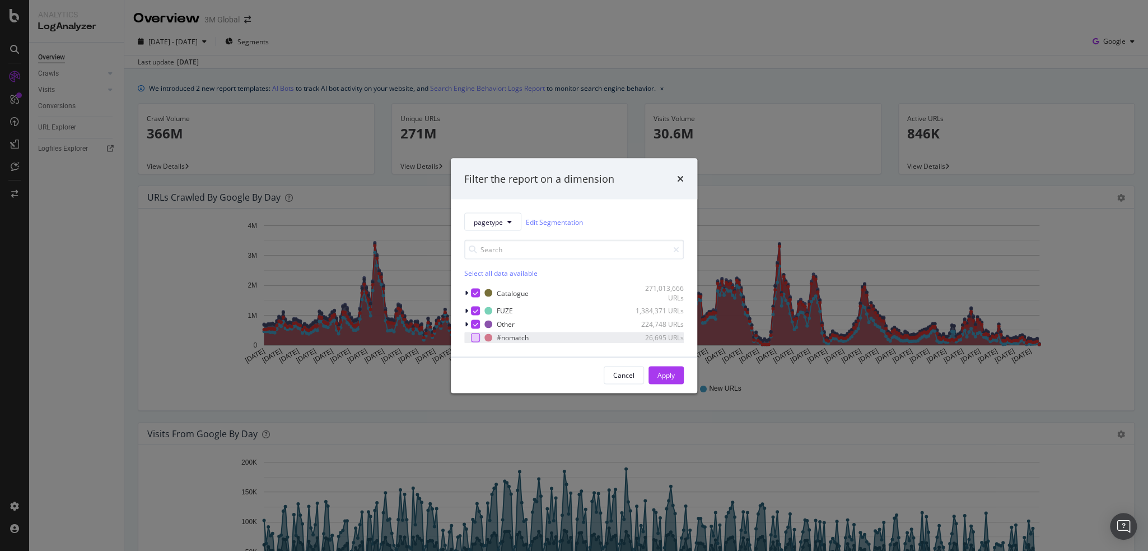
click at [471, 336] on div "modal" at bounding box center [475, 337] width 9 height 9
click at [475, 333] on div "modal" at bounding box center [475, 337] width 9 height 9
click at [475, 322] on icon "modal" at bounding box center [475, 324] width 5 height 6
click at [468, 293] on icon "modal" at bounding box center [466, 293] width 3 height 7
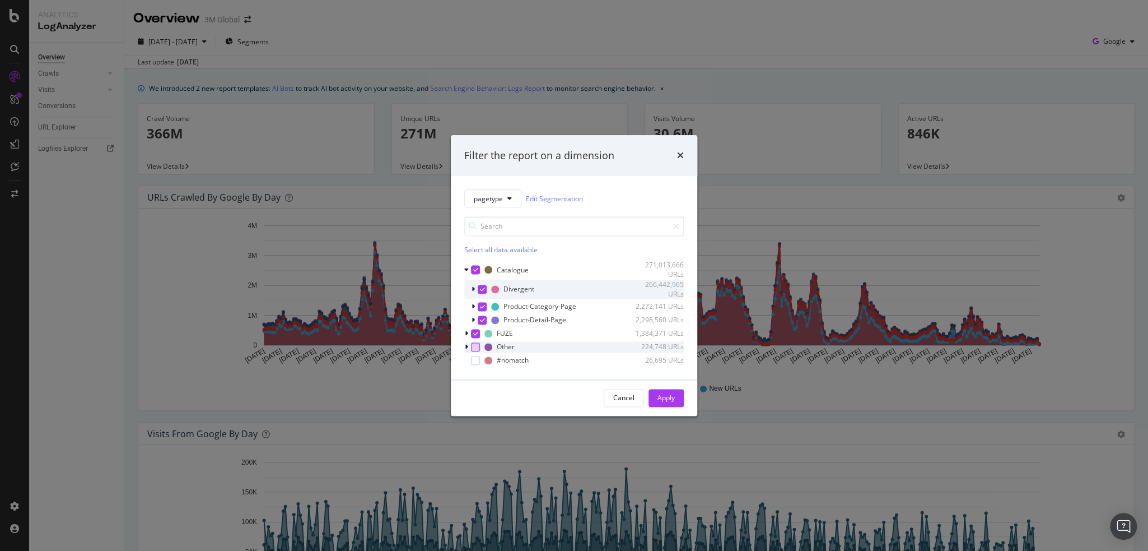
click at [482, 287] on icon "modal" at bounding box center [482, 289] width 5 height 6
click at [677, 398] on button "Apply" at bounding box center [666, 398] width 35 height 18
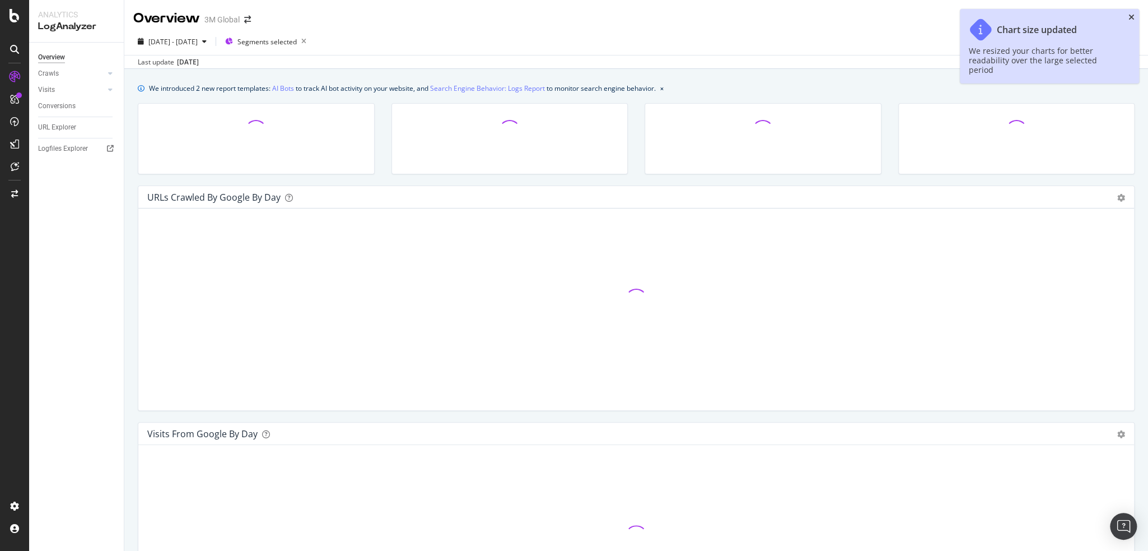
click at [1131, 16] on icon "close toast" at bounding box center [1132, 17] width 6 height 8
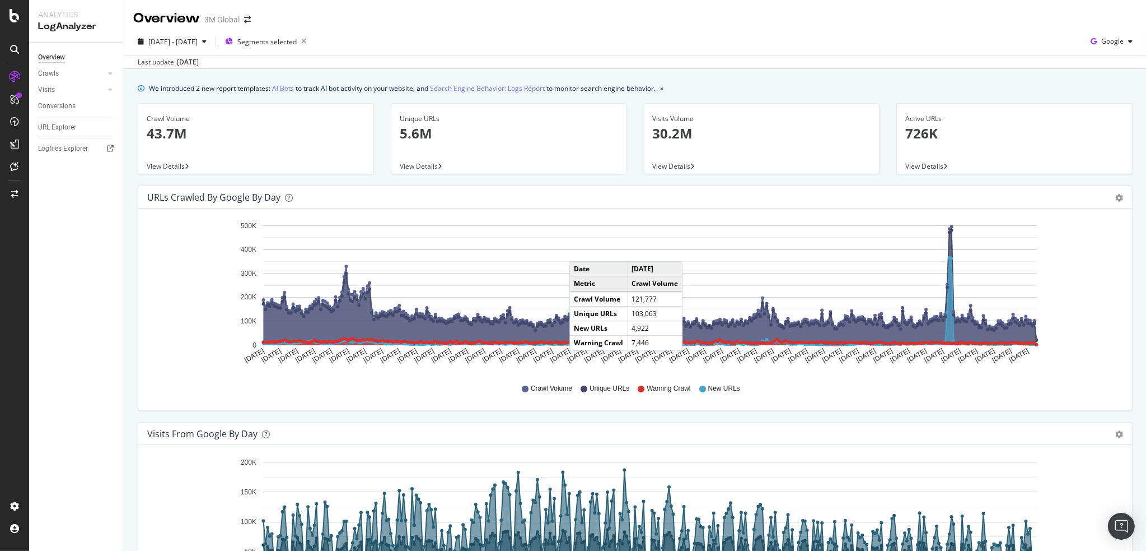
click at [1056, 67] on div "Last update [DATE]" at bounding box center [635, 61] width 1022 height 13
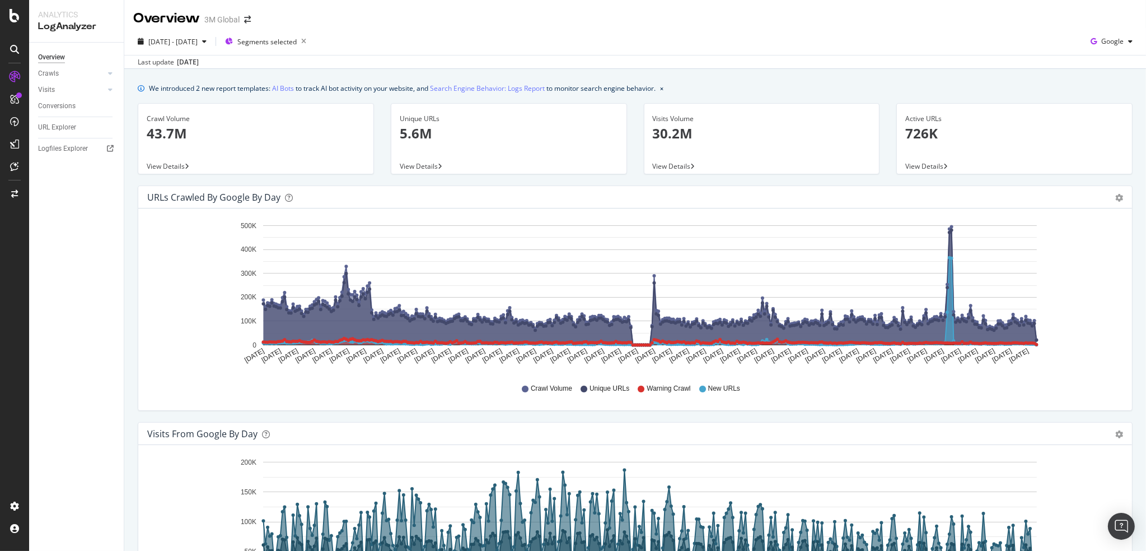
click at [950, 30] on div "[DATE] - [DATE] Segments selected Google Last update [DATE]" at bounding box center [635, 48] width 1022 height 41
click at [297, 39] on span "Segments selected" at bounding box center [266, 42] width 59 height 10
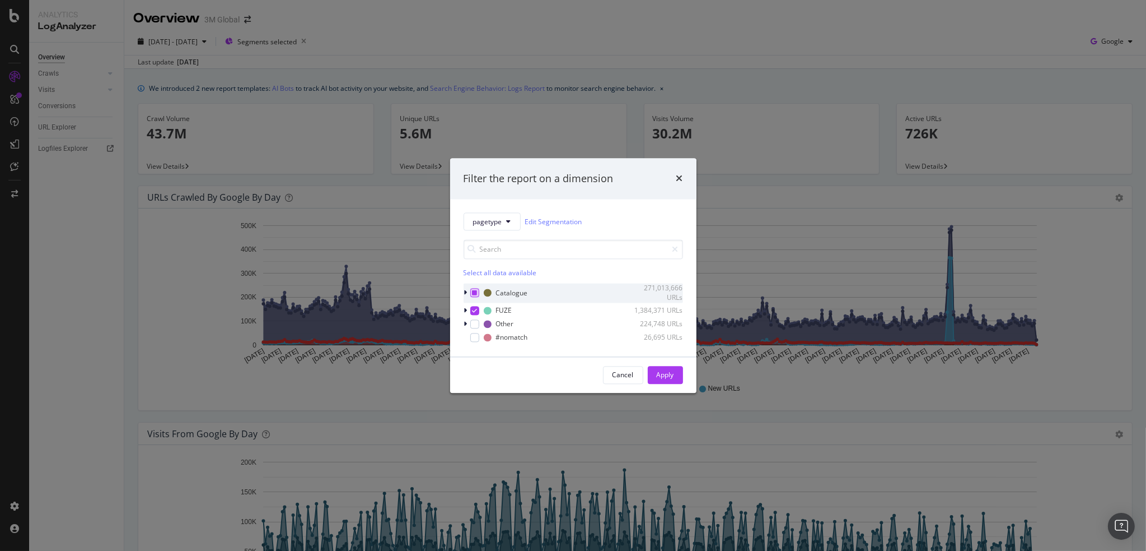
click at [475, 292] on icon "modal" at bounding box center [474, 293] width 5 height 6
click at [476, 308] on icon "modal" at bounding box center [474, 310] width 5 height 6
click at [477, 288] on div "modal" at bounding box center [474, 292] width 9 height 9
click at [463, 290] on div "pagetype Edit Segmentation Select all data available Catalogue 271,013,666 URLs…" at bounding box center [573, 277] width 246 height 157
click at [467, 288] on div "modal" at bounding box center [467, 292] width 7 height 11
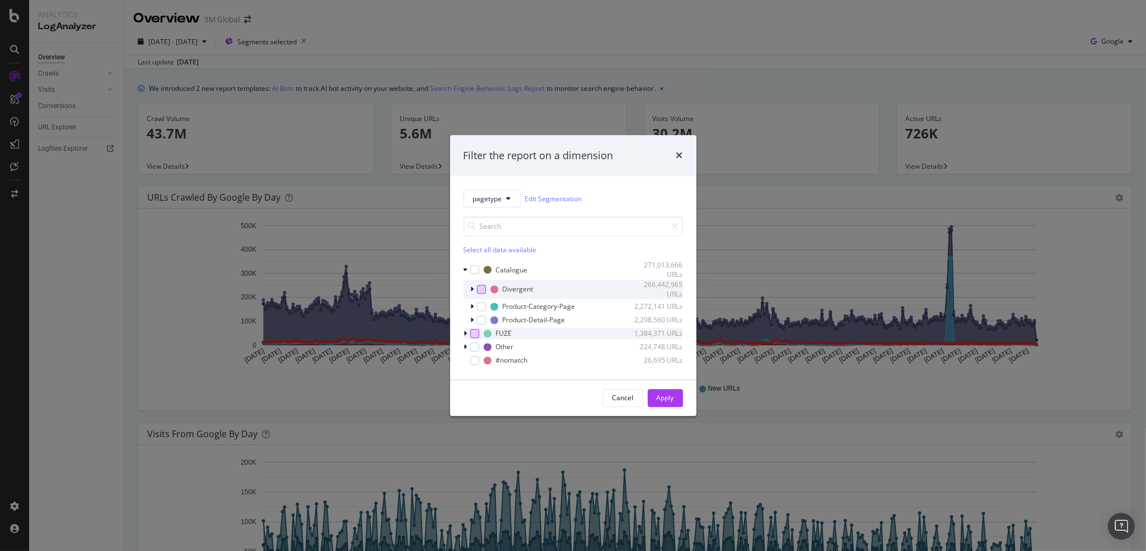
click at [482, 288] on div "modal" at bounding box center [481, 289] width 9 height 9
click at [664, 401] on div "Apply" at bounding box center [665, 398] width 17 height 10
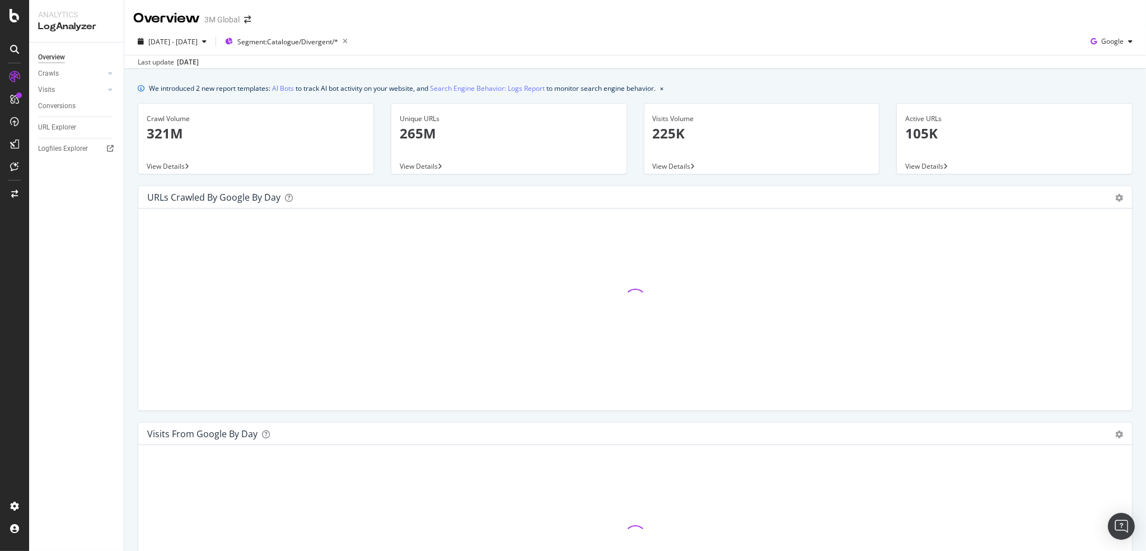
click at [630, 26] on div "Overview 3M Global" at bounding box center [635, 14] width 1022 height 28
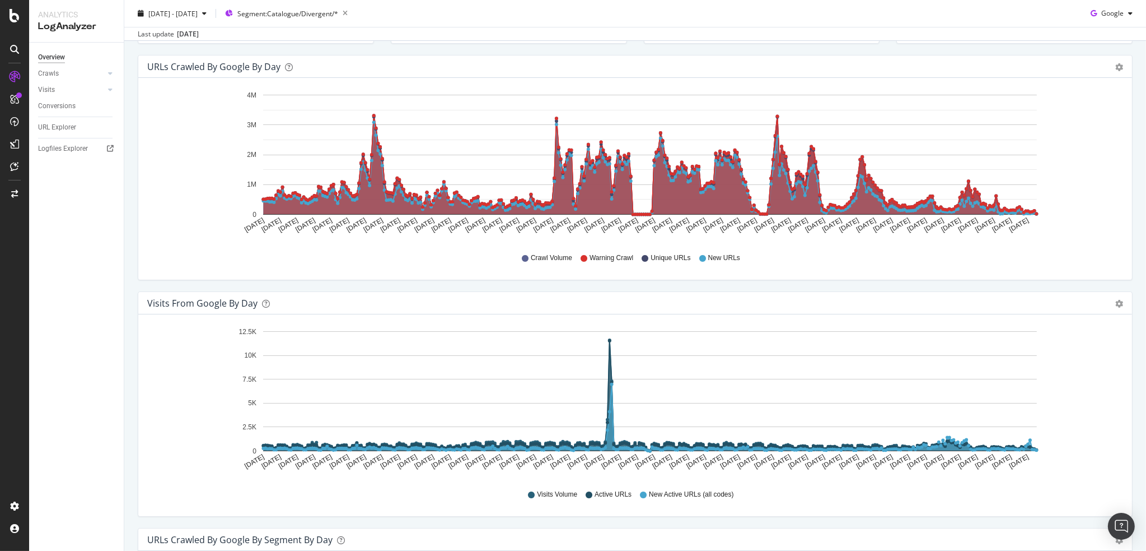
scroll to position [261, 0]
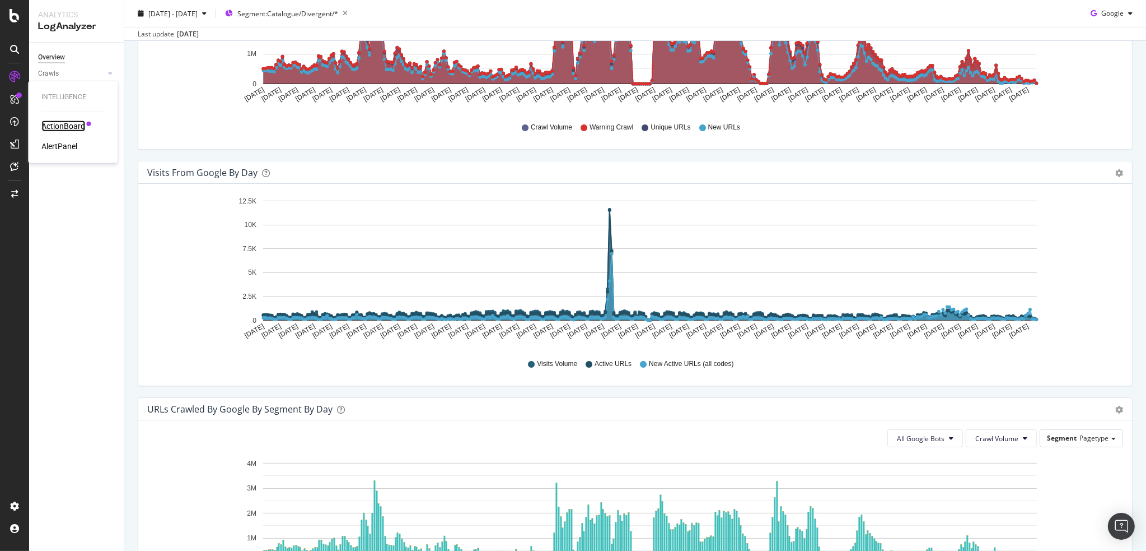
click at [68, 123] on div "ActionBoard" at bounding box center [63, 125] width 44 height 11
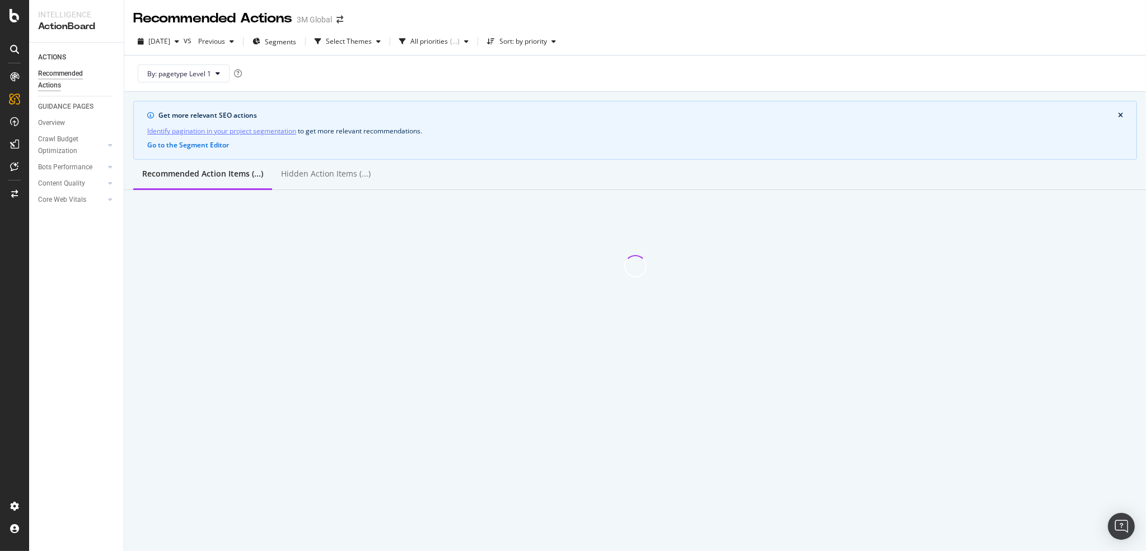
click at [558, 69] on div "By: pagetype Level 1" at bounding box center [635, 73] width 1004 height 36
click at [712, 64] on div "By: pagetype Level 1" at bounding box center [635, 73] width 1004 height 36
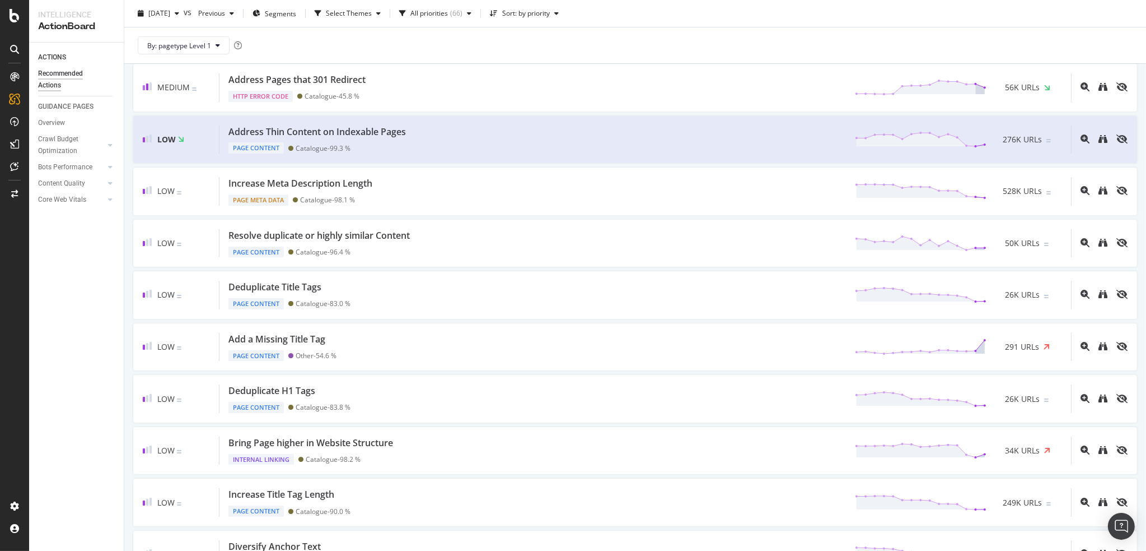
scroll to position [392, 0]
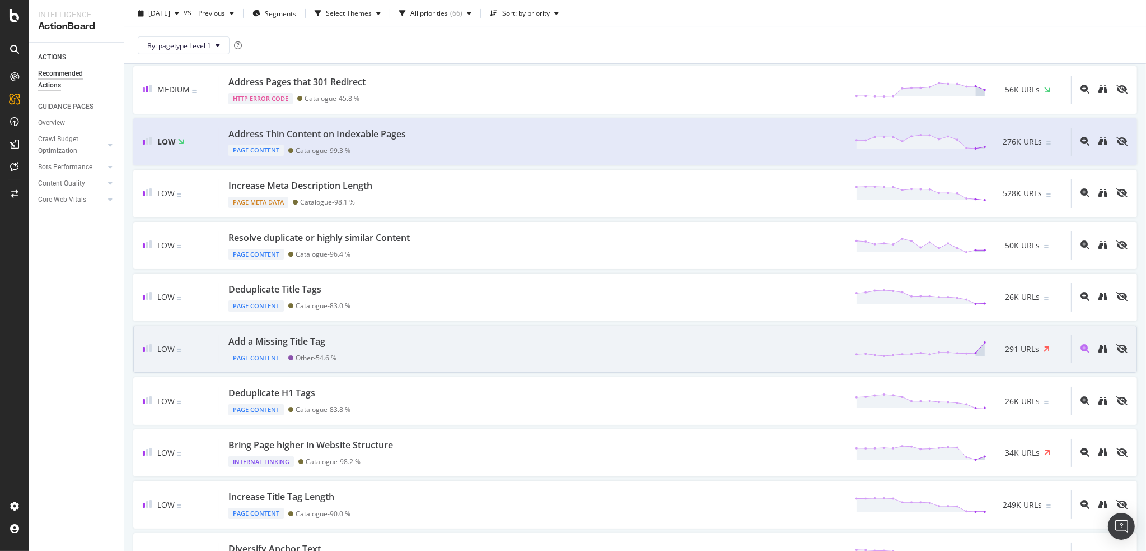
click at [278, 335] on div "Add a Missing Title Tag" at bounding box center [277, 341] width 97 height 13
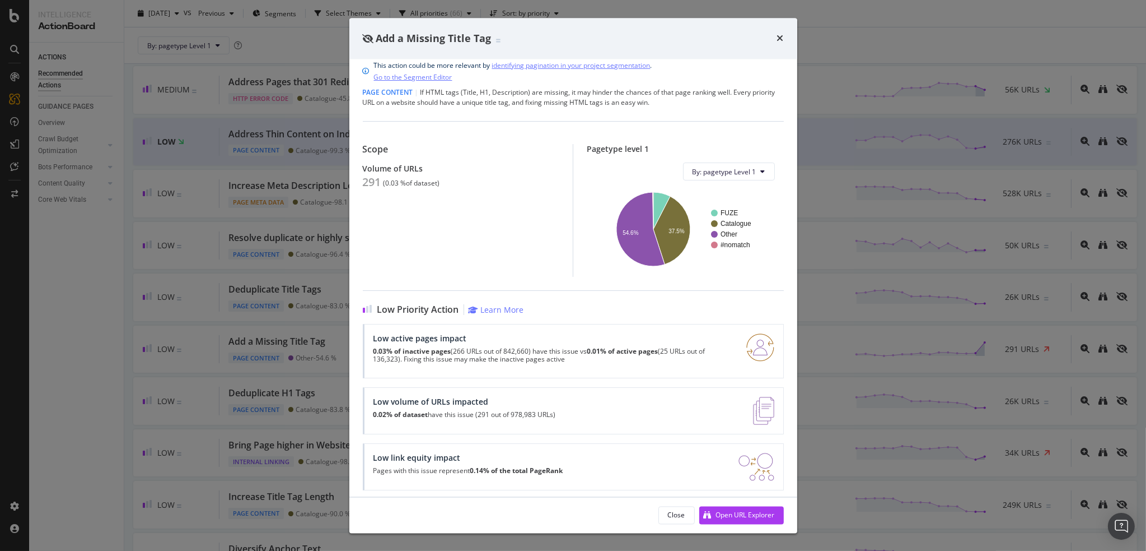
scroll to position [19, 0]
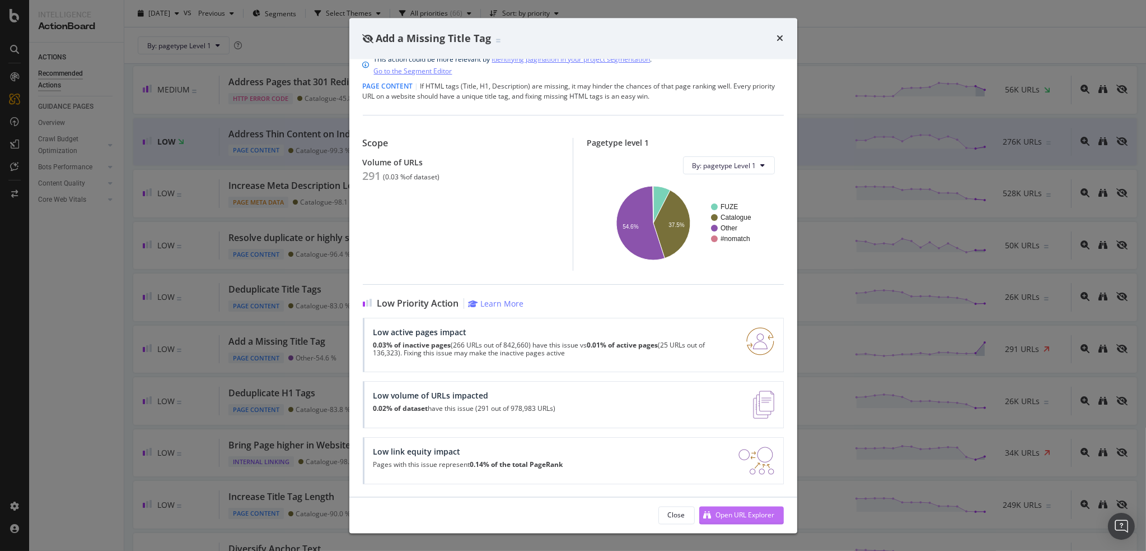
click at [730, 520] on div "Open URL Explorer" at bounding box center [738, 514] width 76 height 17
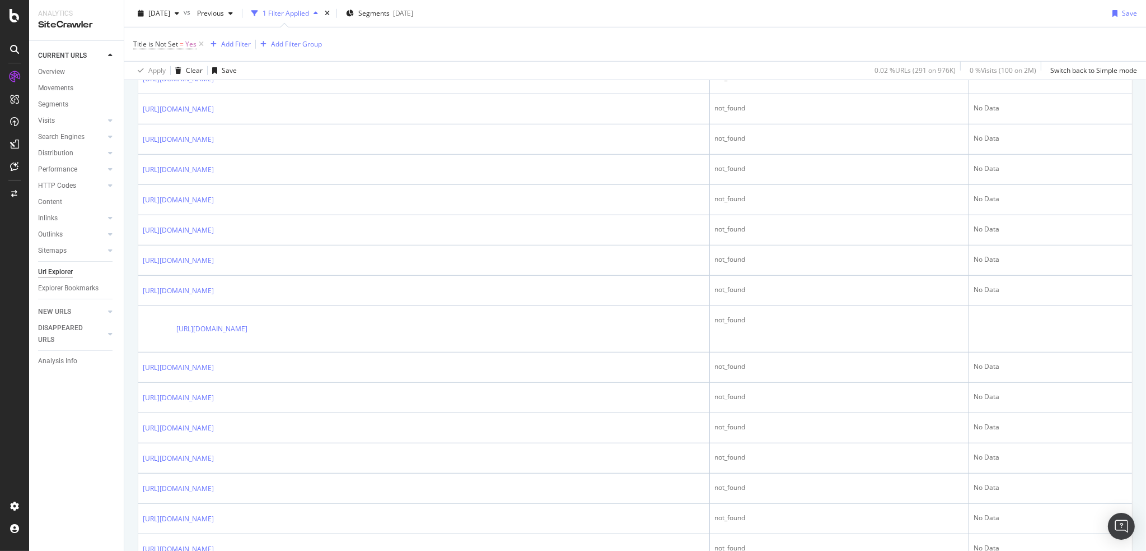
scroll to position [907, 0]
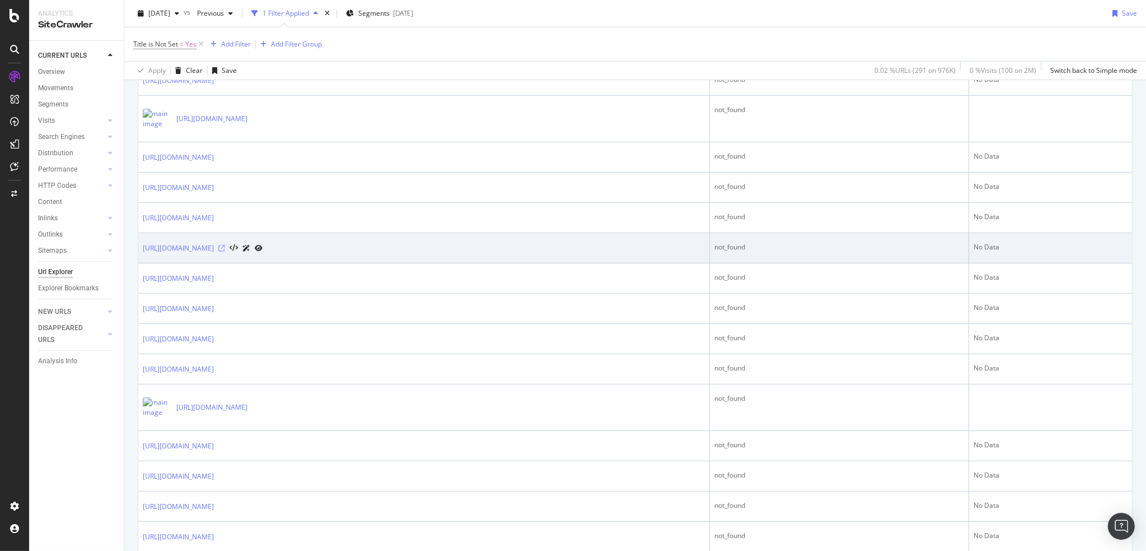
click at [225, 245] on icon at bounding box center [221, 248] width 7 height 7
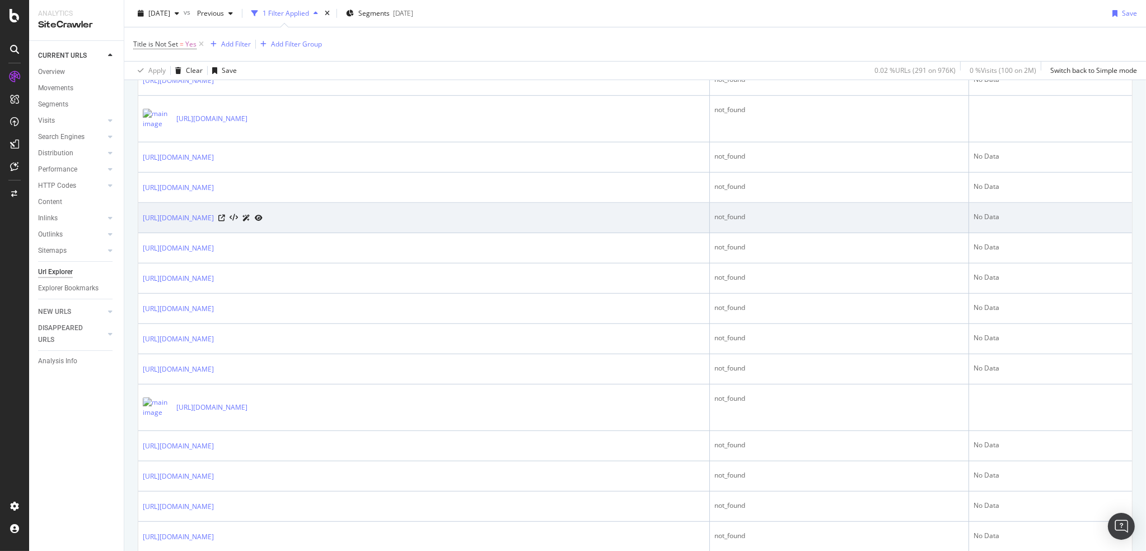
scroll to position [0, 0]
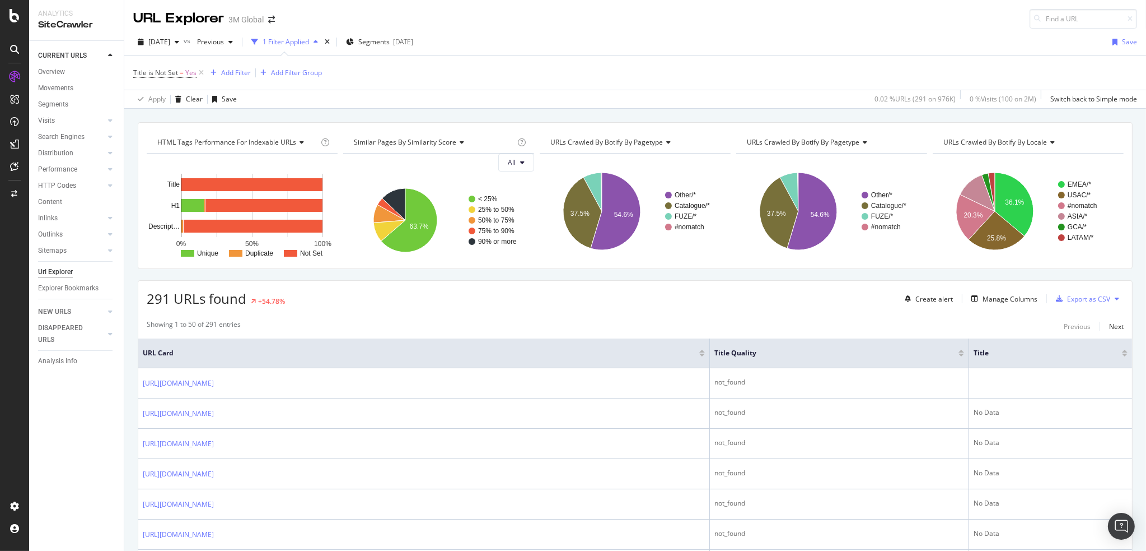
click at [748, 284] on div "291 URLs found +54.78% Create alert Manage Columns Export as CSV" at bounding box center [635, 294] width 994 height 27
click at [233, 73] on div "Add Filter" at bounding box center [236, 73] width 30 height 10
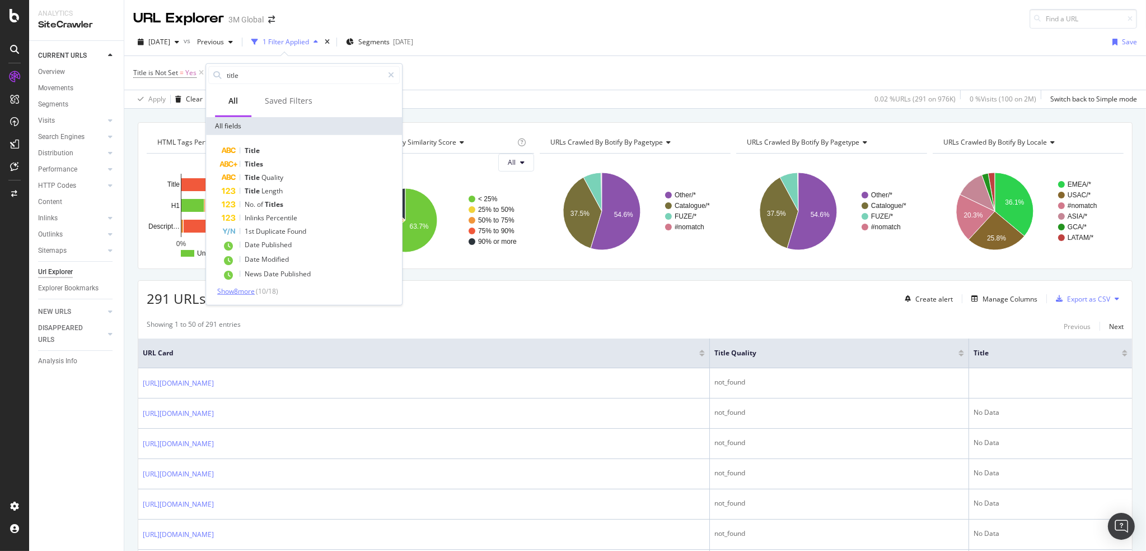
type input "title"
click at [241, 291] on span "Show 8 more" at bounding box center [236, 291] width 38 height 10
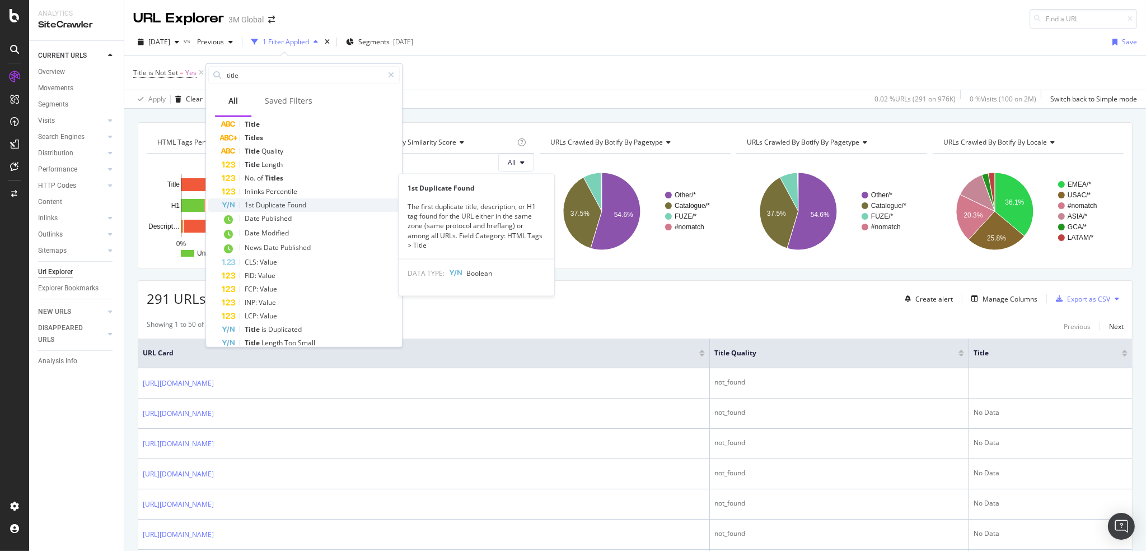
scroll to position [51, 0]
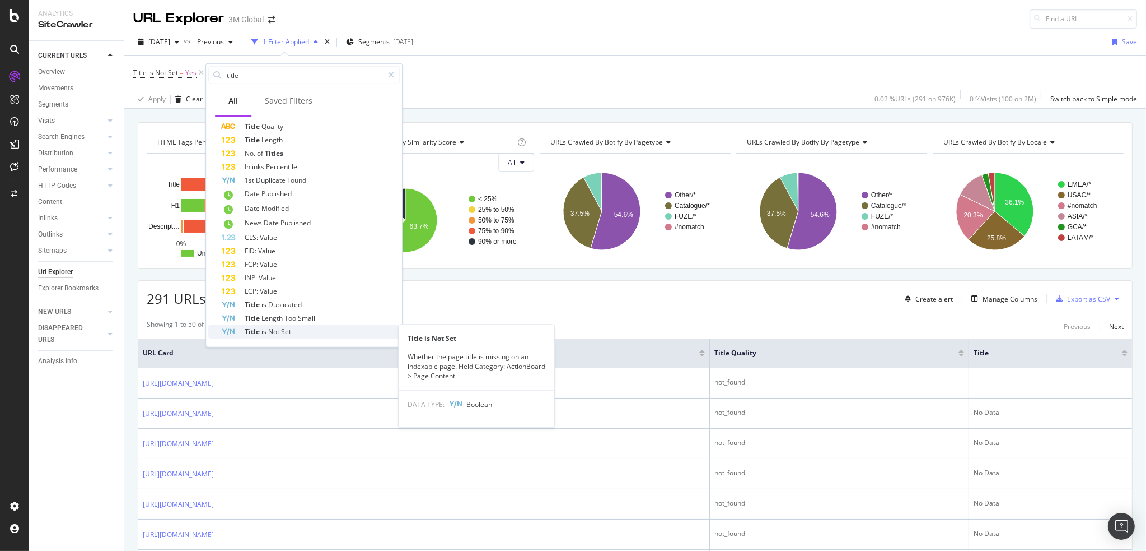
click at [273, 329] on span "Not" at bounding box center [274, 332] width 13 height 10
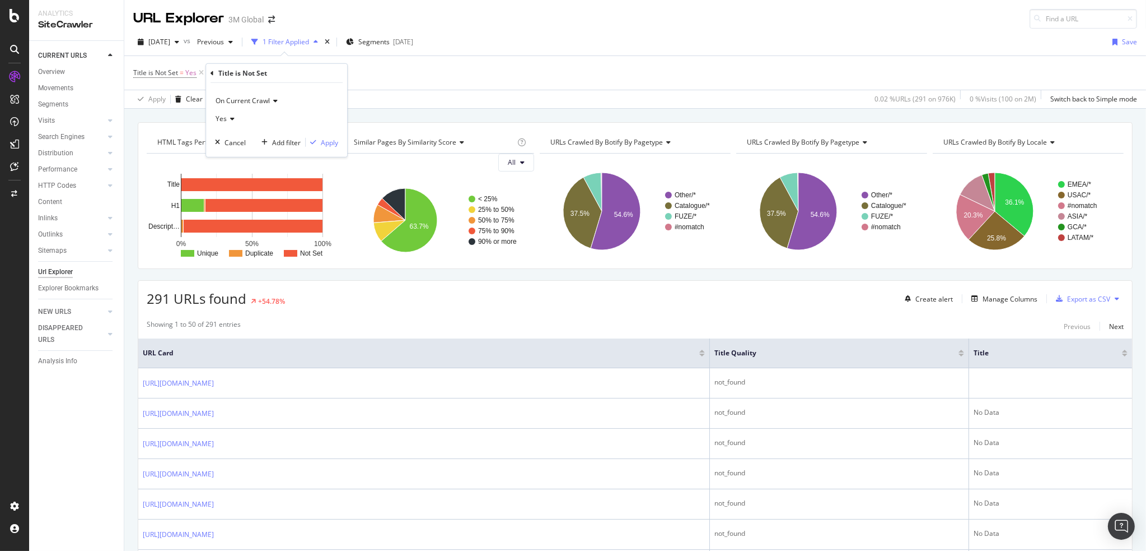
click at [254, 100] on span "On Current Crawl" at bounding box center [243, 101] width 54 height 10
click at [260, 134] on span "On Compared Crawl" at bounding box center [252, 138] width 63 height 10
click at [231, 117] on icon at bounding box center [231, 118] width 8 height 7
click at [227, 153] on span "No" at bounding box center [225, 156] width 9 height 10
click at [327, 141] on div "Apply" at bounding box center [329, 142] width 17 height 10
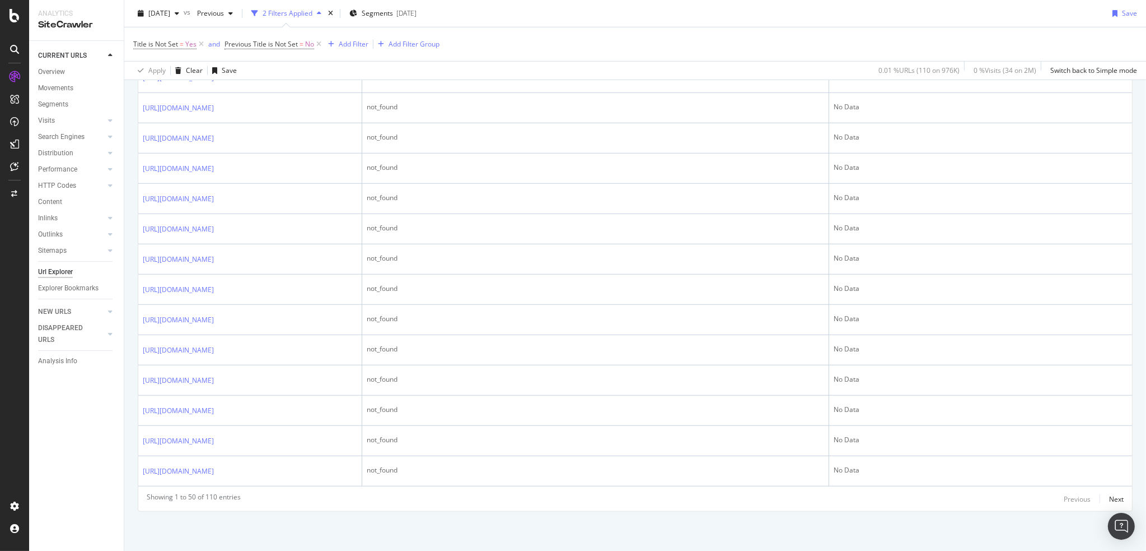
scroll to position [1699, 0]
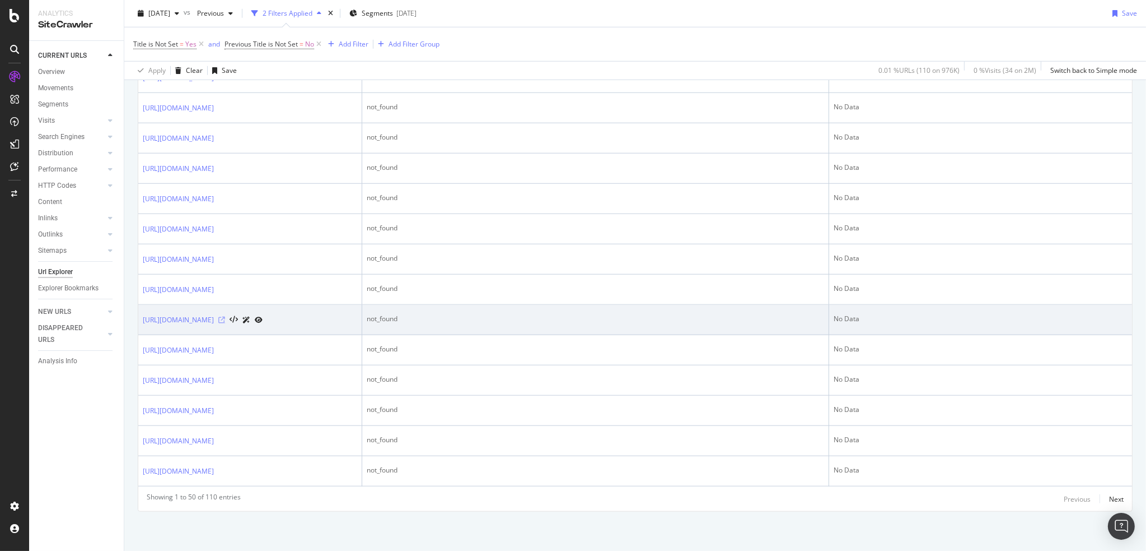
click at [225, 323] on icon at bounding box center [221, 319] width 7 height 7
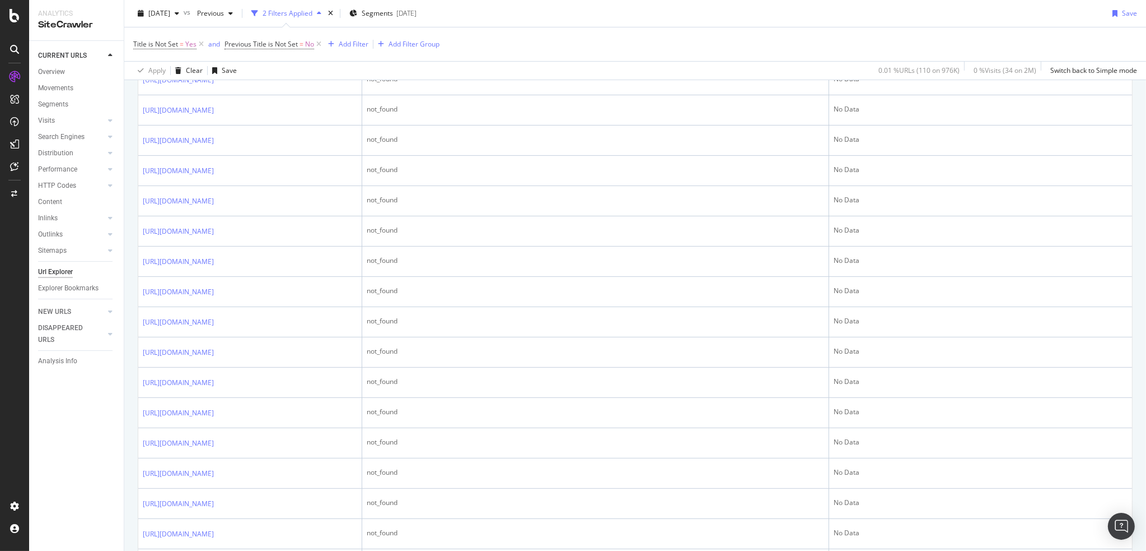
scroll to position [0, 0]
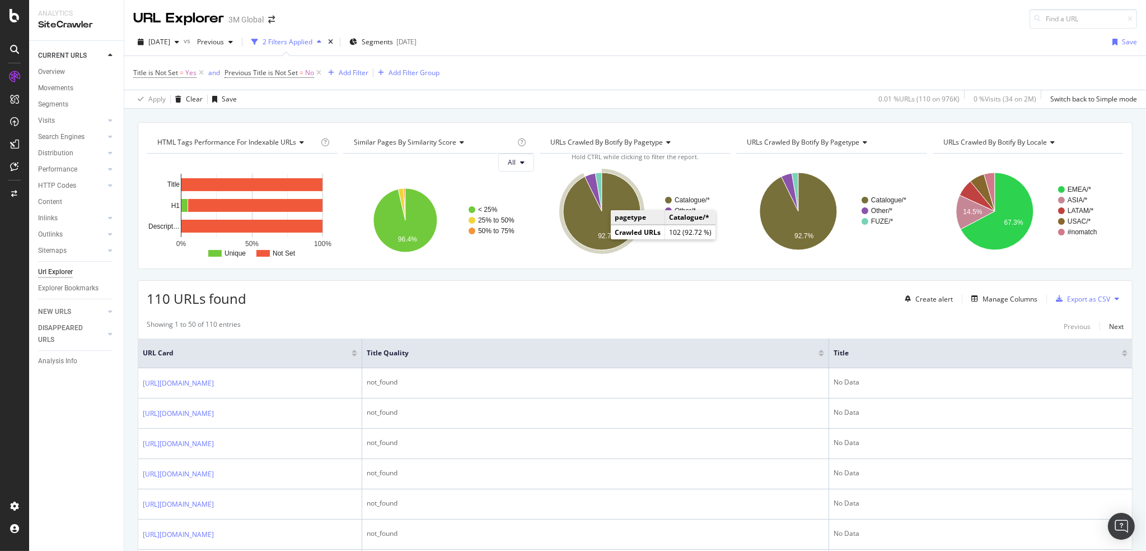
click at [572, 209] on icon "A chart." at bounding box center [601, 211] width 77 height 77
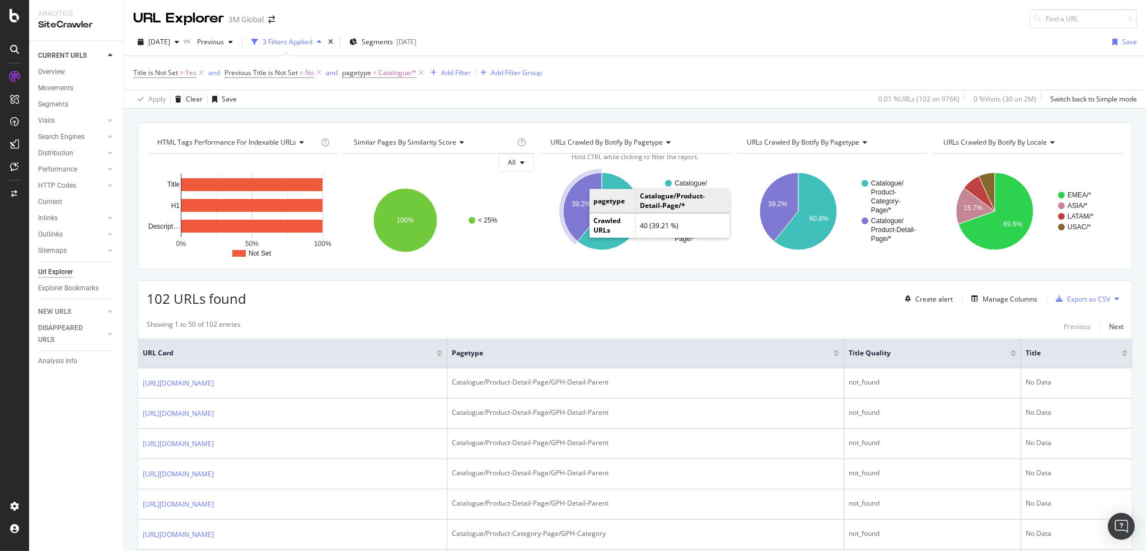
click at [574, 212] on icon "A chart." at bounding box center [582, 207] width 39 height 69
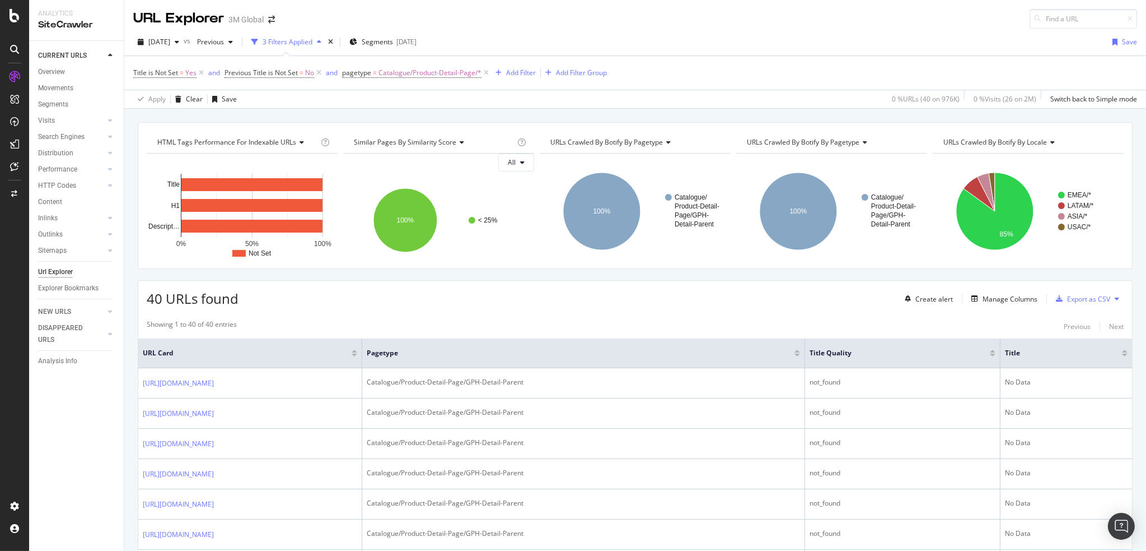
click at [621, 301] on div "40 URLs found Create alert Manage Columns Export as CSV" at bounding box center [635, 294] width 994 height 27
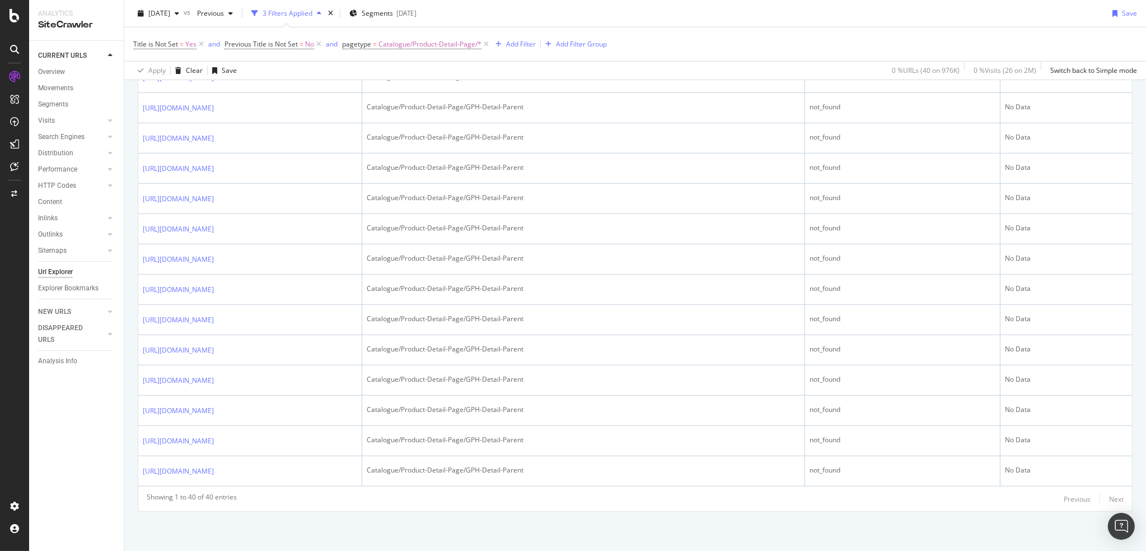
scroll to position [1299, 0]
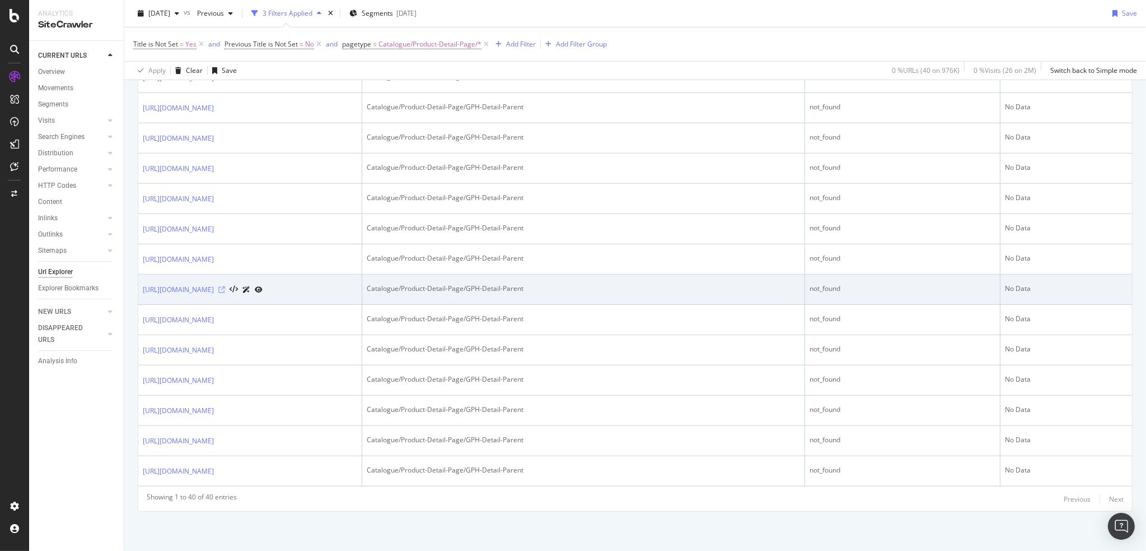
click at [225, 286] on icon at bounding box center [221, 289] width 7 height 7
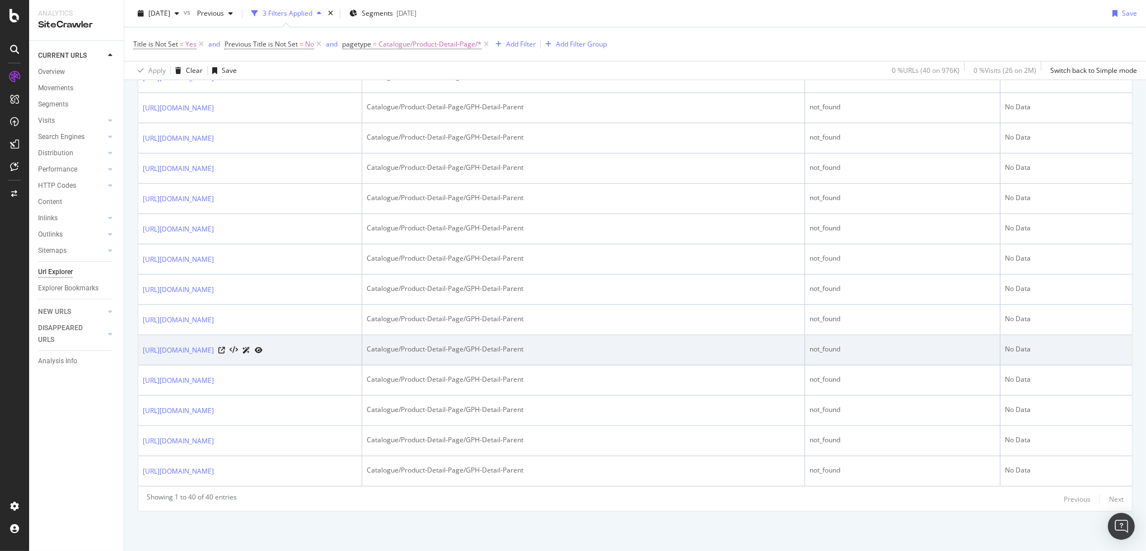
scroll to position [0, 0]
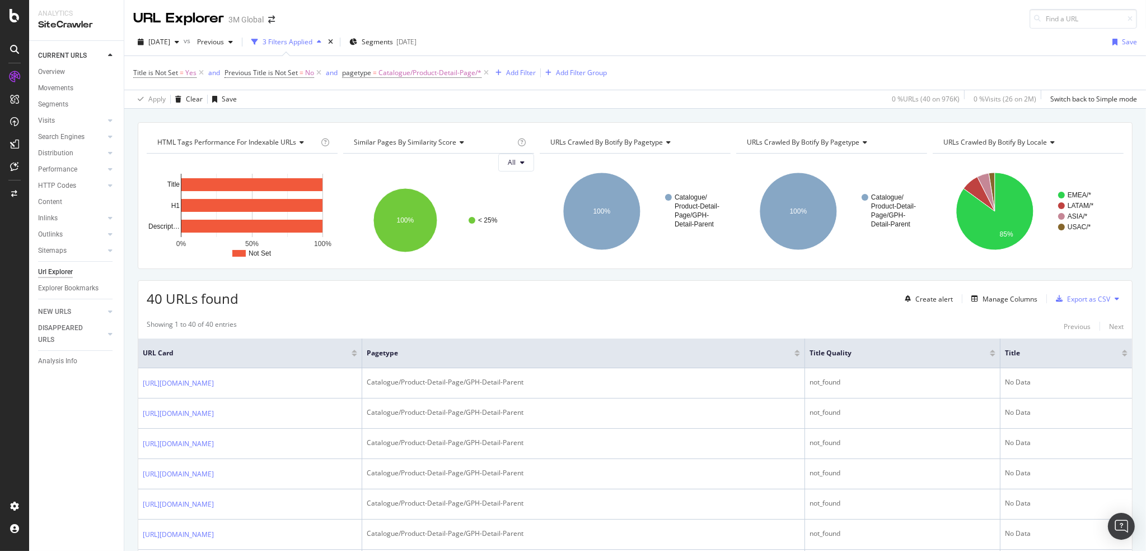
click at [753, 297] on div "40 URLs found Create alert Manage Columns Export as CSV" at bounding box center [635, 294] width 994 height 27
click at [768, 69] on div "Title is Not Set = Yes and Previous Title is Not Set = No and pagetype = Catalo…" at bounding box center [635, 73] width 1004 height 34
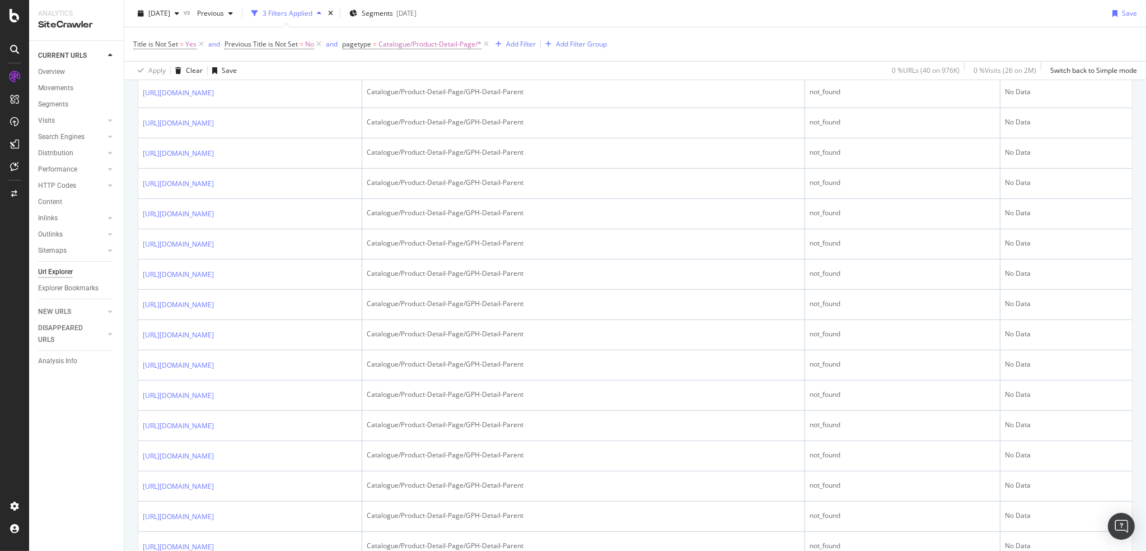
scroll to position [1299, 0]
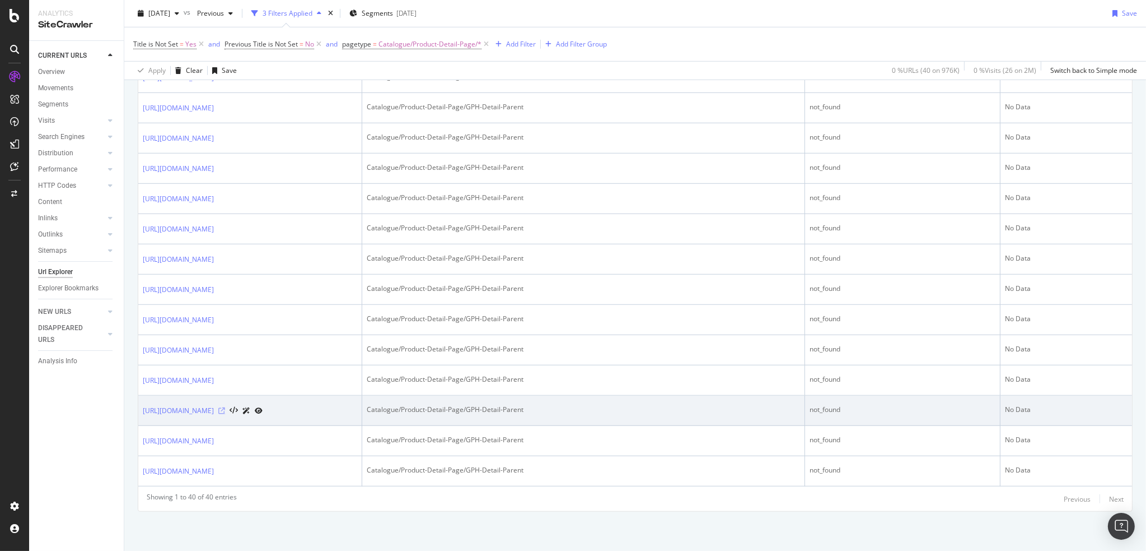
click at [225, 407] on icon at bounding box center [221, 410] width 7 height 7
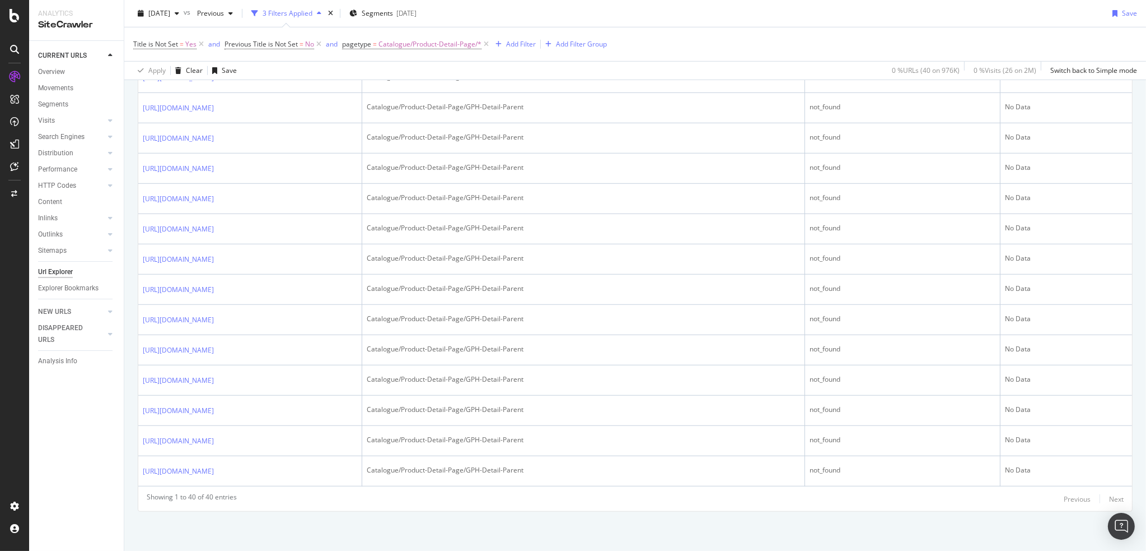
scroll to position [0, 0]
